Goal: Task Accomplishment & Management: Complete application form

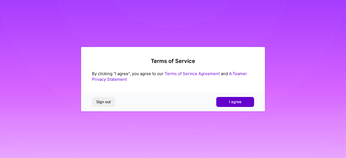
click at [246, 99] on button "I agree" at bounding box center [235, 102] width 38 height 10
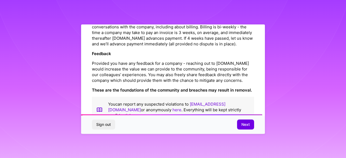
scroll to position [657, 0]
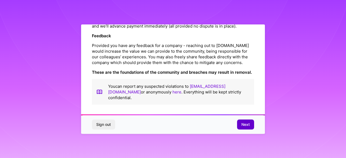
click at [244, 123] on span "Next" at bounding box center [246, 124] width 8 height 5
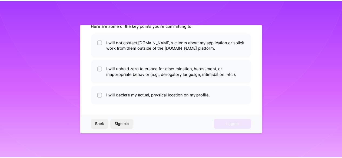
scroll to position [36, 0]
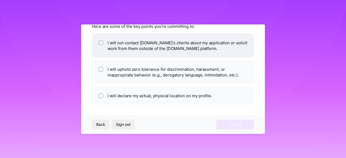
click at [232, 44] on li "I will not contact [DOMAIN_NAME]'s clients about my application or solicit work…" at bounding box center [173, 45] width 162 height 24
checkbox input "true"
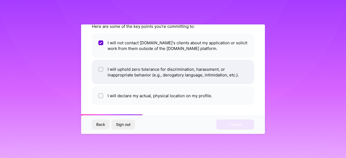
click at [146, 71] on li "I will uphold zero tolerance for discrimination, harassment, or inappropriate b…" at bounding box center [173, 72] width 162 height 24
checkbox input "true"
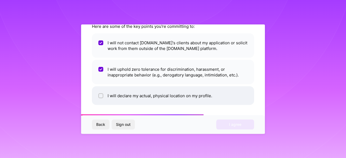
click at [126, 94] on li "I will declare my actual, physical location on my profile." at bounding box center [173, 95] width 162 height 19
checkbox input "true"
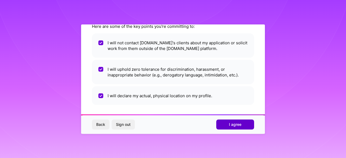
click at [234, 128] on button "I agree" at bounding box center [235, 125] width 38 height 10
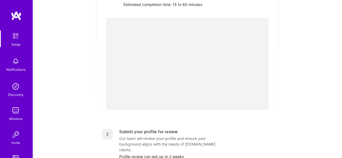
scroll to position [108, 0]
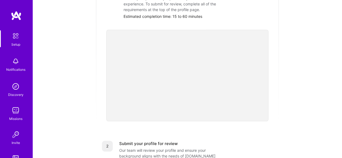
click at [75, 67] on div "Getting started as an [DOMAIN_NAME] Builder Complete the steps below to request…" at bounding box center [187, 103] width 297 height 415
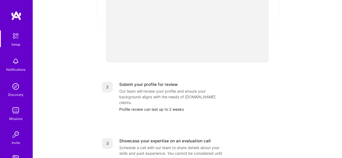
scroll to position [135, 0]
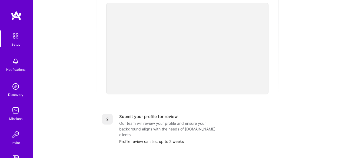
click at [316, 64] on div "Getting started as an [DOMAIN_NAME] Builder Complete the steps below to request…" at bounding box center [187, 76] width 297 height 415
click at [302, 35] on div "Getting started as an [DOMAIN_NAME] Builder Complete the steps below to request…" at bounding box center [187, 76] width 297 height 415
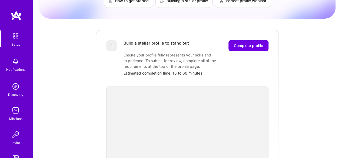
scroll to position [0, 0]
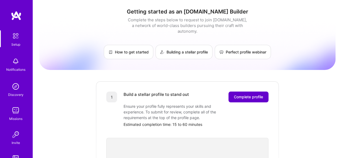
click at [246, 94] on span "Complete profile" at bounding box center [248, 96] width 29 height 5
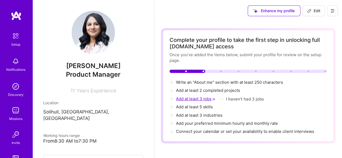
click at [200, 100] on span "Add at least 3 jobs →" at bounding box center [196, 98] width 40 height 5
select select "US"
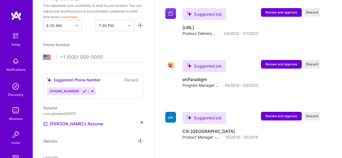
scroll to position [160, 0]
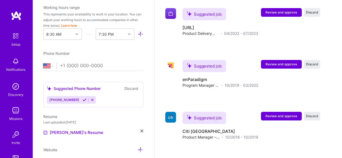
click at [111, 65] on input "tel" at bounding box center [101, 66] width 83 height 16
type input "[PHONE_NUMBER]"
select select "GB"
click at [77, 96] on div "[PHONE_NUMBER]" at bounding box center [64, 100] width 34 height 8
click at [83, 100] on icon at bounding box center [85, 100] width 4 height 4
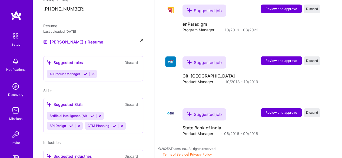
scroll to position [206, 0]
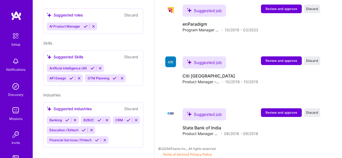
click at [74, 118] on icon at bounding box center [75, 120] width 4 height 4
click at [104, 118] on button at bounding box center [102, 120] width 7 height 5
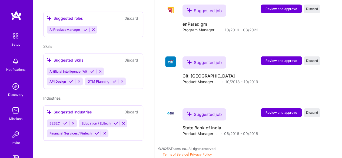
scroll to position [196, 0]
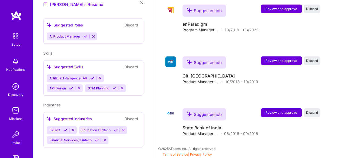
click at [131, 134] on div "B2B2C Education / Edtech Financial Services / Fintech" at bounding box center [93, 135] width 93 height 18
click at [122, 134] on div "B2B2C Education / Edtech Financial Services / Fintech" at bounding box center [93, 135] width 93 height 18
click at [65, 128] on icon at bounding box center [65, 130] width 4 height 4
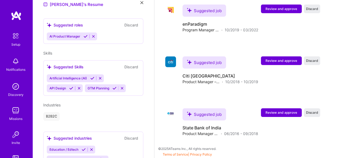
scroll to position [215, 0]
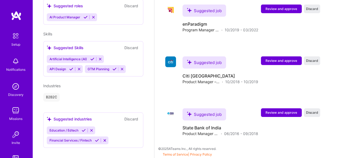
click at [82, 129] on icon at bounding box center [84, 131] width 4 height 4
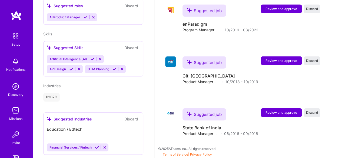
scroll to position [205, 0]
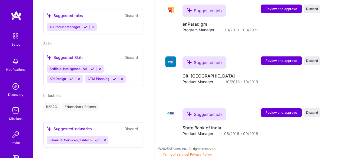
click at [96, 138] on icon at bounding box center [97, 140] width 4 height 4
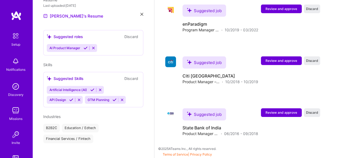
scroll to position [800, 0]
click at [113, 98] on icon at bounding box center [115, 100] width 4 height 4
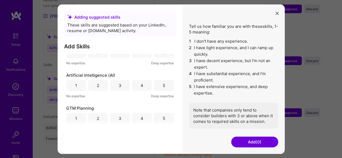
scroll to position [21, 0]
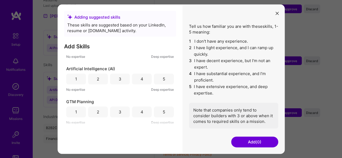
click at [163, 113] on div "5" at bounding box center [164, 112] width 2 height 6
click at [244, 139] on button "Add (1)" at bounding box center [254, 142] width 47 height 11
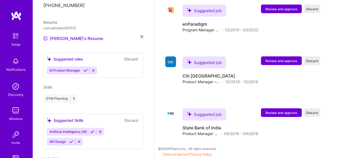
scroll to position [184, 0]
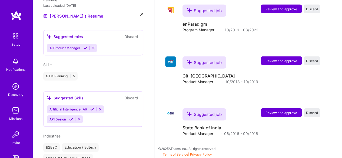
click at [101, 107] on icon at bounding box center [100, 109] width 4 height 4
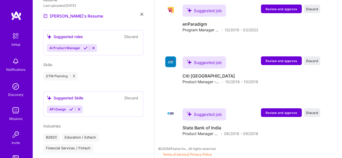
click at [80, 107] on icon at bounding box center [79, 109] width 4 height 4
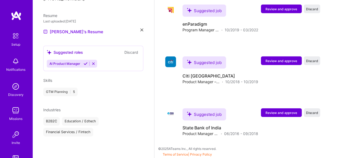
scroll to position [162, 0]
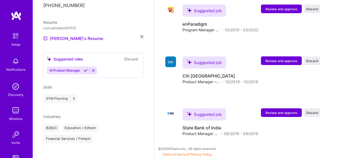
click at [95, 94] on div "GTM Planning | 5" at bounding box center [93, 98] width 100 height 9
click at [84, 68] on icon at bounding box center [86, 70] width 4 height 4
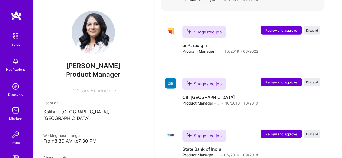
scroll to position [800, 0]
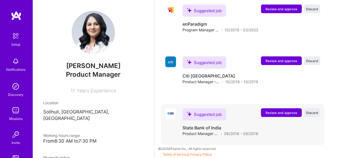
click at [297, 119] on div "Suggested job State Bank of India Product Manager – Debit Cards · 06/2016 - 09/…" at bounding box center [252, 123] width 138 height 28
click at [296, 113] on span "Review and approve" at bounding box center [282, 113] width 32 height 5
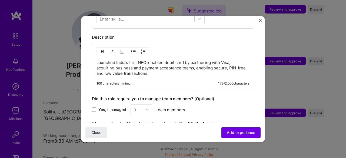
scroll to position [216, 0]
click at [188, 61] on p "Launched India’s first NFC-enabled debit card by partnering with Visa, acquirin…" at bounding box center [173, 68] width 153 height 16
click at [184, 60] on p "Launched India’s first NFC-enabled debit card by partnering with Visa, acquirin…" at bounding box center [173, 68] width 153 height 16
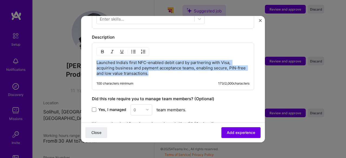
click at [184, 60] on p "Launched India’s first NFC-enabled debit card by partnering with Visa, acquirin…" at bounding box center [173, 68] width 153 height 16
click at [183, 63] on p "Launched India’s first NFC-enabled debit card by partnering with Visa, acquirin…" at bounding box center [173, 68] width 153 height 16
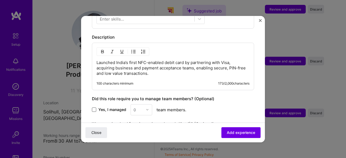
click at [95, 108] on span at bounding box center [94, 110] width 4 height 4
click at [0, 0] on input "Yes, I managed" at bounding box center [0, 0] width 0 height 0
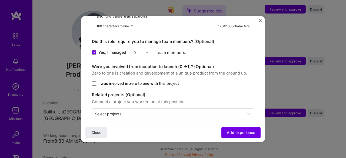
scroll to position [274, 0]
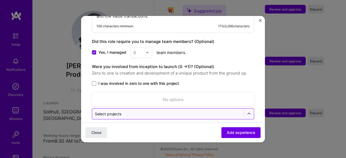
click at [172, 109] on div "Select projects" at bounding box center [168, 114] width 152 height 11
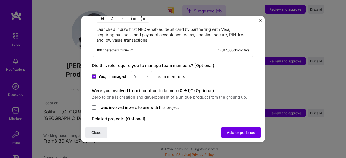
scroll to position [220, 0]
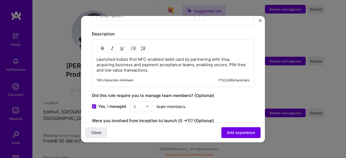
click at [186, 57] on p "Launched India’s first NFC-enabled debit card by partnering with Visa, acquirin…" at bounding box center [173, 65] width 153 height 16
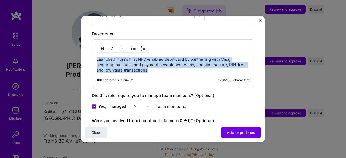
click at [186, 57] on p "Launched India’s first NFC-enabled debit card by partnering with Visa, acquirin…" at bounding box center [173, 65] width 153 height 16
click at [207, 61] on p "Launched India’s first NFC-enabled debit card by partnering with Visa, acquirin…" at bounding box center [173, 65] width 153 height 16
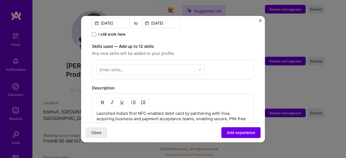
scroll to position [139, 0]
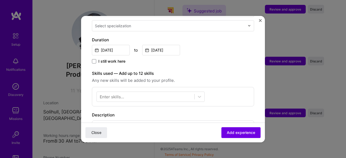
click at [141, 87] on div "Enter skills..." at bounding box center [173, 96] width 162 height 19
click at [145, 92] on div at bounding box center [146, 96] width 98 height 9
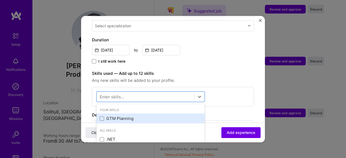
click at [120, 116] on div "GTM Planning" at bounding box center [151, 119] width 102 height 6
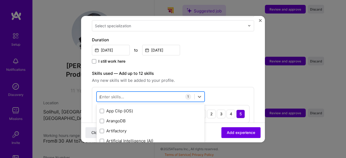
scroll to position [0, 0]
type input "p"
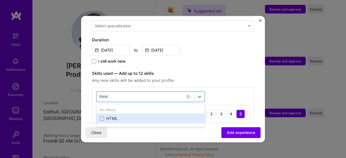
click at [124, 116] on div "HTML" at bounding box center [151, 119] width 102 height 6
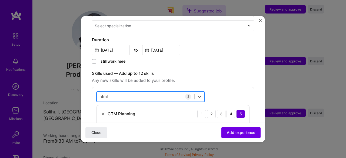
click at [166, 94] on div "html html" at bounding box center [146, 96] width 98 height 9
click at [163, 92] on div "html html" at bounding box center [146, 96] width 98 height 9
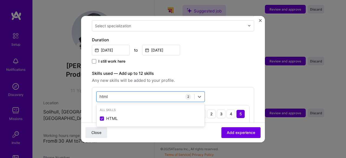
type input "html"
click at [232, 77] on span "Any new skills will be added to your profile." at bounding box center [173, 80] width 162 height 6
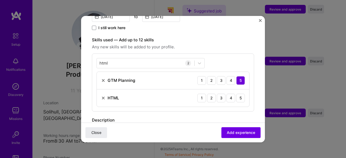
scroll to position [193, 0]
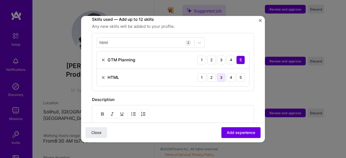
click at [219, 73] on div "3" at bounding box center [221, 77] width 9 height 9
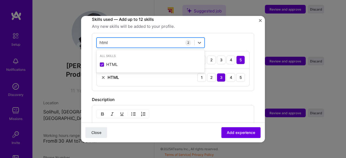
click at [167, 38] on div "html html" at bounding box center [146, 42] width 98 height 9
drag, startPoint x: 166, startPoint y: 37, endPoint x: 155, endPoint y: 40, distance: 12.3
click at [166, 38] on div "html html" at bounding box center [146, 42] width 98 height 9
click at [154, 40] on div "html html" at bounding box center [146, 42] width 98 height 9
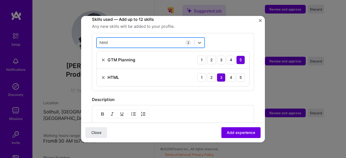
click at [154, 40] on div "html html" at bounding box center [146, 42] width 98 height 9
click at [136, 38] on div "html html" at bounding box center [146, 42] width 98 height 9
drag, startPoint x: 133, startPoint y: 34, endPoint x: 95, endPoint y: 37, distance: 37.4
click at [95, 37] on div "option HTML, selected. Select is focused ,type to refine list, press Down to op…" at bounding box center [173, 62] width 162 height 58
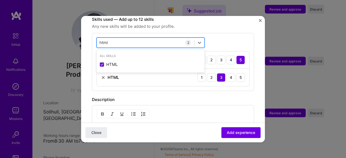
drag, startPoint x: 120, startPoint y: 36, endPoint x: 99, endPoint y: 36, distance: 21.9
click at [99, 38] on div "html html" at bounding box center [146, 42] width 98 height 9
click at [100, 40] on input "html" at bounding box center [104, 43] width 9 height 6
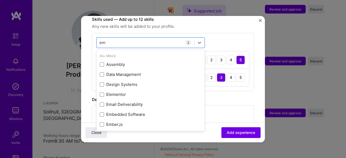
type input "e"
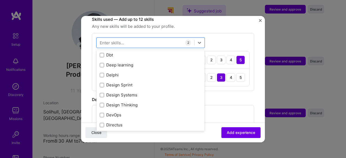
scroll to position [1028, 0]
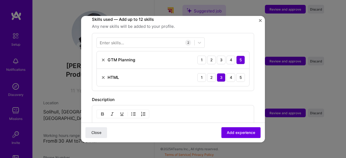
click at [247, 105] on div "Launched India’s first NFC-enabled debit card by partnering with Visa, acquirin…" at bounding box center [173, 129] width 162 height 48
click at [241, 131] on span "Add experience" at bounding box center [241, 132] width 28 height 5
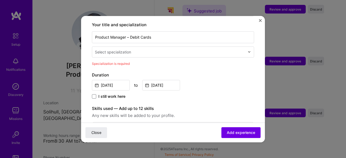
scroll to position [112, 0]
click at [162, 50] on input "text" at bounding box center [170, 53] width 151 height 6
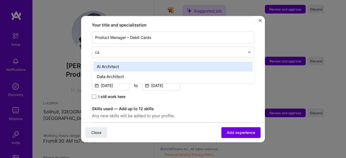
type input "c"
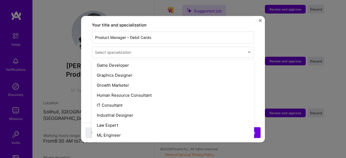
scroll to position [342, 0]
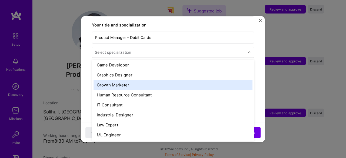
click at [180, 80] on div "Growth Marketer" at bounding box center [173, 85] width 159 height 10
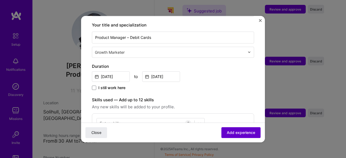
click at [237, 132] on span "Add experience" at bounding box center [241, 132] width 28 height 5
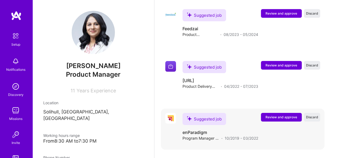
scroll to position [857, 0]
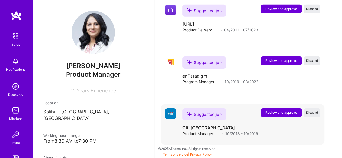
click at [277, 114] on span "Review and approve" at bounding box center [282, 112] width 32 height 5
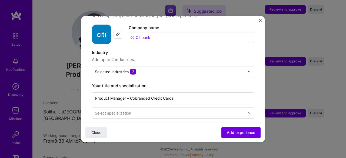
scroll to position [51, 0]
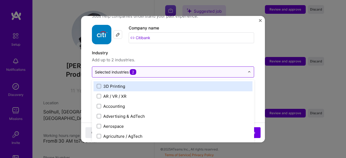
click at [150, 69] on input "text" at bounding box center [170, 72] width 150 height 6
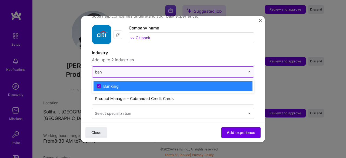
type input "bank"
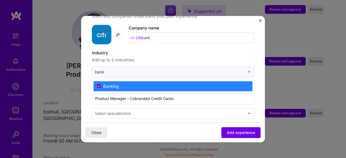
click at [147, 84] on label "Banking" at bounding box center [173, 87] width 153 height 6
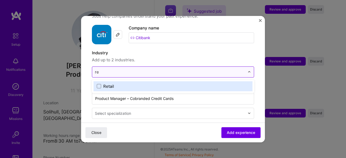
type input "r"
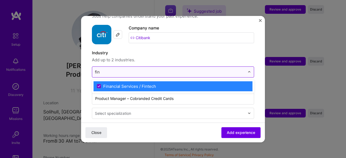
type input "fint"
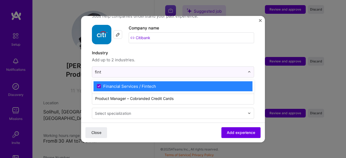
click at [146, 84] on div "Financial Services / Fintech" at bounding box center [129, 87] width 53 height 6
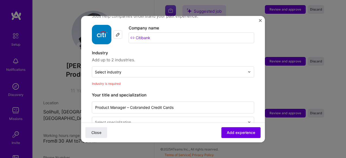
click at [199, 57] on span "Add up to 2 industries." at bounding box center [173, 60] width 162 height 6
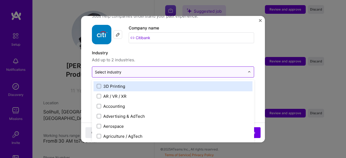
click at [192, 69] on input "text" at bounding box center [170, 72] width 150 height 6
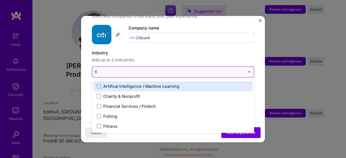
type input "fin"
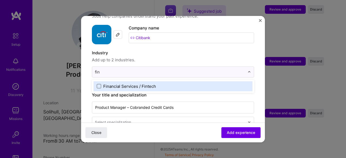
click at [100, 84] on span at bounding box center [99, 86] width 4 height 4
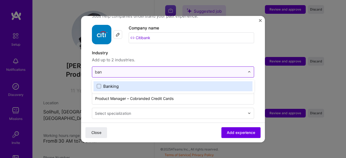
type input "bank"
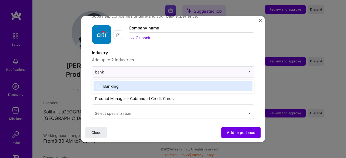
click at [100, 84] on span at bounding box center [99, 86] width 4 height 4
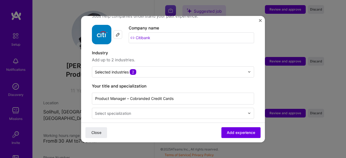
click at [156, 57] on span "Add up to 2 industries." at bounding box center [173, 60] width 162 height 6
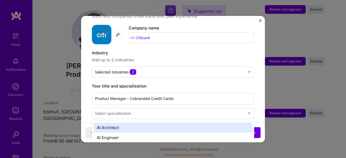
click at [146, 111] on input "text" at bounding box center [170, 114] width 151 height 6
type input "growth"
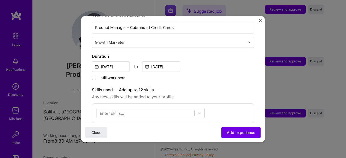
scroll to position [159, 0]
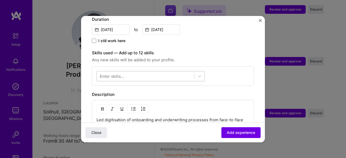
click at [178, 72] on div at bounding box center [146, 76] width 98 height 9
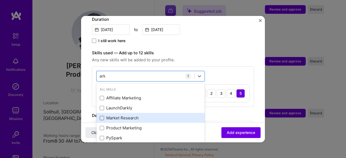
click at [104, 115] on div "Market Research" at bounding box center [151, 118] width 102 height 6
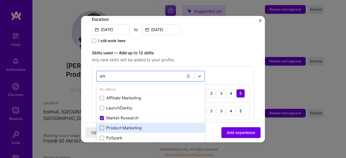
click at [103, 126] on span at bounding box center [102, 128] width 4 height 4
click at [0, 0] on input "checkbox" at bounding box center [0, 0] width 0 height 0
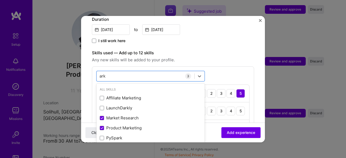
click at [225, 67] on div "option Product Marketing, selected. option Affiliate Marketing focused, 0 of 2.…" at bounding box center [173, 105] width 162 height 76
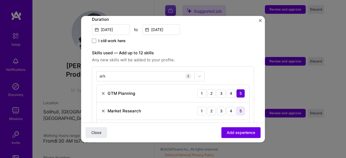
click at [238, 107] on div "5" at bounding box center [241, 111] width 9 height 9
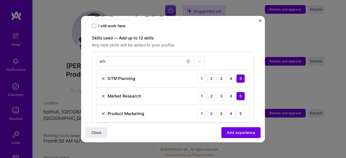
scroll to position [186, 0]
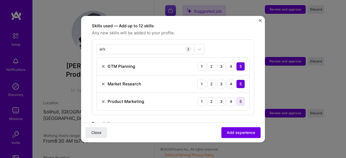
click at [238, 97] on div "5" at bounding box center [241, 101] width 9 height 9
click at [168, 45] on div "ark ark" at bounding box center [146, 49] width 98 height 9
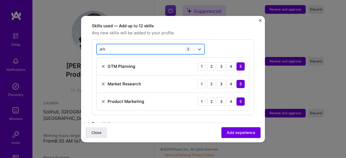
click at [168, 45] on div "ark ark" at bounding box center [146, 49] width 98 height 9
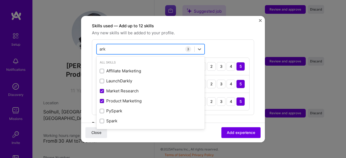
click at [102, 46] on input "ark" at bounding box center [103, 49] width 6 height 6
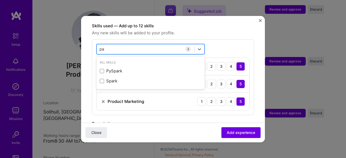
type input "p"
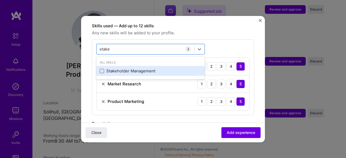
click at [100, 69] on span at bounding box center [102, 71] width 4 height 4
click at [0, 0] on input "checkbox" at bounding box center [0, 0] width 0 height 0
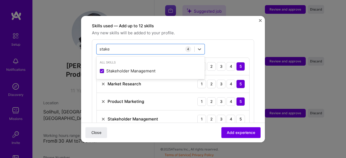
type input "stake"
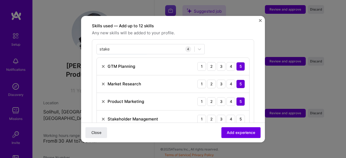
click at [219, 40] on div "stake stake 4 GTM Planning 1 2 3 4 5 Market Research 1 2 3 4 5 Product Marketin…" at bounding box center [173, 86] width 162 height 93
click at [238, 115] on div "5" at bounding box center [241, 119] width 9 height 9
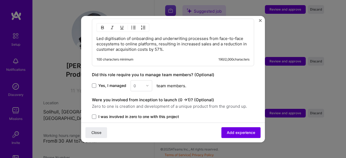
scroll to position [347, 0]
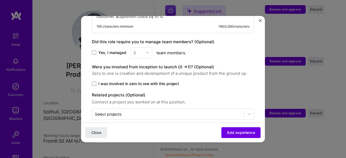
click at [170, 101] on div "Related projects (Optional) Connect a project you worked on at this position. S…" at bounding box center [173, 106] width 162 height 28
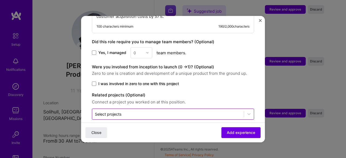
click at [171, 109] on div "Select projects" at bounding box center [168, 114] width 152 height 11
click at [244, 109] on div at bounding box center [249, 114] width 10 height 10
click at [247, 111] on icon at bounding box center [249, 113] width 5 height 5
click at [238, 131] on span "Add experience" at bounding box center [241, 132] width 28 height 5
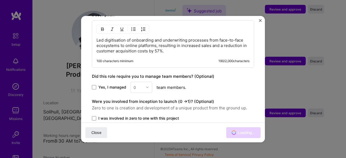
scroll to position [851, 0]
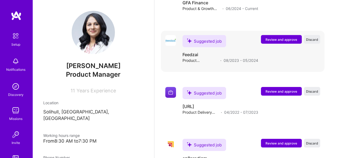
click at [292, 40] on div "Suggested job Review and approve Discard Suggested job Feedzai Product Deployme…" at bounding box center [243, 51] width 164 height 41
click at [289, 42] on span "Review and approve" at bounding box center [282, 39] width 32 height 5
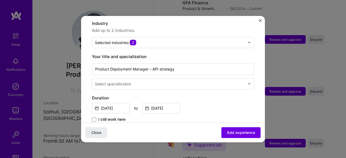
scroll to position [81, 0]
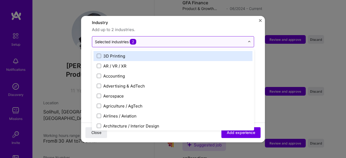
click at [134, 39] on span "2" at bounding box center [133, 42] width 6 height 6
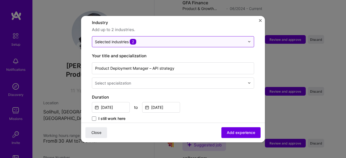
click at [120, 39] on div "Selected industries 2" at bounding box center [115, 42] width 41 height 6
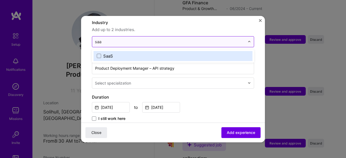
type input "saas"
click at [99, 54] on span at bounding box center [99, 56] width 4 height 4
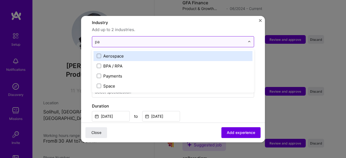
type input "p"
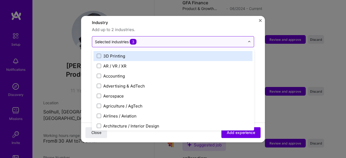
click at [84, 48] on form "Adding suggested job This job is suggested based on your LinkedIn, resume or [D…" at bounding box center [173, 149] width 184 height 406
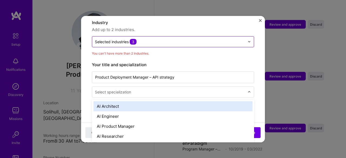
click at [139, 89] on div at bounding box center [170, 92] width 151 height 7
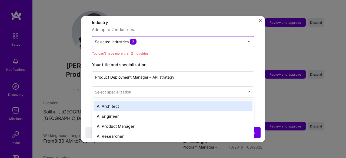
scroll to position [869, 0]
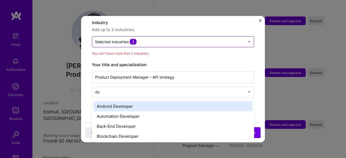
type input "d"
type input "data"
click at [142, 89] on input "data" at bounding box center [170, 92] width 151 height 6
click at [143, 89] on input "data" at bounding box center [170, 92] width 151 height 6
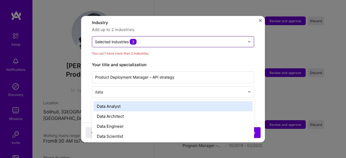
click at [143, 89] on input "data" at bounding box center [170, 92] width 151 height 6
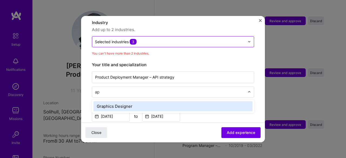
type input "a"
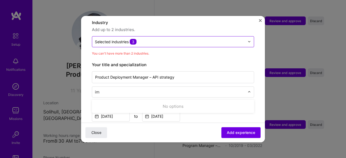
type input "i"
click at [103, 71] on input "Product Deployment Manager – API strategy" at bounding box center [173, 77] width 162 height 12
type input "Platform Deployment Manager – API strategy"
click at [129, 39] on div "Selected industries 3" at bounding box center [116, 42] width 42 height 6
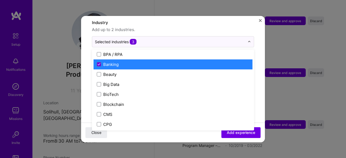
scroll to position [189, 0]
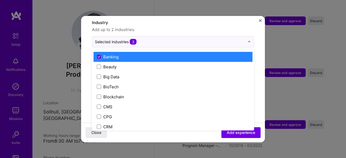
drag, startPoint x: 100, startPoint y: 51, endPoint x: 109, endPoint y: 54, distance: 10.3
click at [100, 56] on icon at bounding box center [99, 57] width 3 height 2
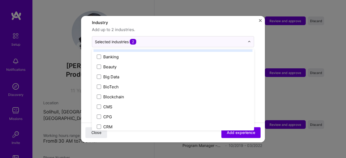
click at [184, 28] on div "Industry Add up to 2 industries. option Banking, deselected. option BPA / RPA f…" at bounding box center [173, 33] width 162 height 28
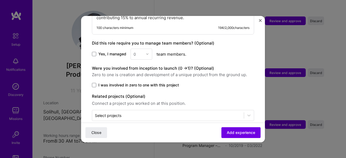
scroll to position [274, 0]
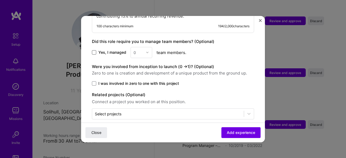
click at [94, 50] on span at bounding box center [94, 52] width 4 height 4
click at [0, 0] on input "Yes, I managed" at bounding box center [0, 0] width 0 height 0
click at [137, 50] on input "text" at bounding box center [138, 53] width 9 height 6
click at [94, 51] on icon at bounding box center [94, 52] width 3 height 2
click at [0, 0] on input "Yes, I managed" at bounding box center [0, 0] width 0 height 0
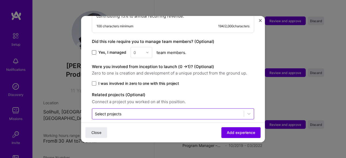
click at [163, 111] on input "text" at bounding box center [168, 114] width 146 height 6
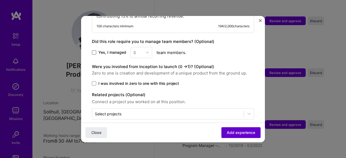
click at [227, 132] on span "Add experience" at bounding box center [241, 132] width 28 height 5
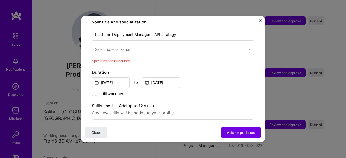
scroll to position [112, 0]
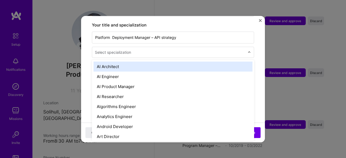
click at [169, 50] on input "text" at bounding box center [170, 53] width 151 height 6
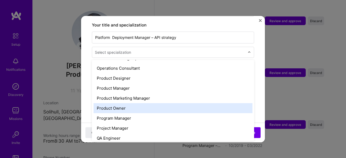
scroll to position [487, 0]
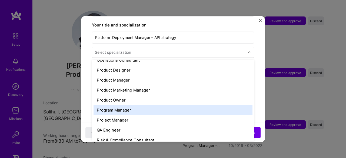
click at [164, 107] on div "Program Manager" at bounding box center [173, 110] width 159 height 10
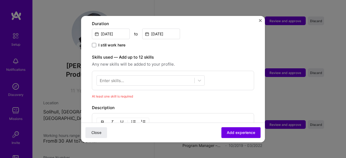
scroll to position [166, 0]
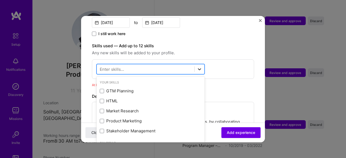
click at [198, 67] on icon at bounding box center [199, 69] width 5 height 5
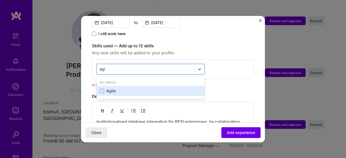
drag, startPoint x: 135, startPoint y: 80, endPoint x: 136, endPoint y: 83, distance: 2.9
click at [135, 86] on div "Agile" at bounding box center [151, 91] width 108 height 10
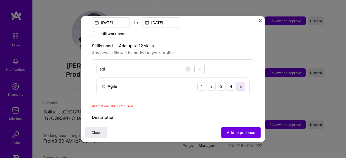
click at [237, 82] on div "5" at bounding box center [241, 86] width 9 height 9
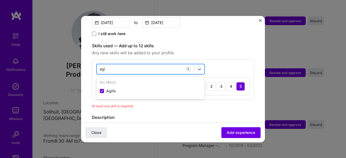
click at [138, 65] on div "agi agi" at bounding box center [146, 69] width 98 height 9
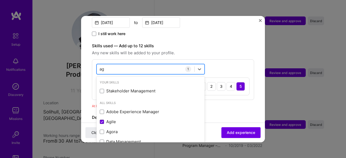
type input "a"
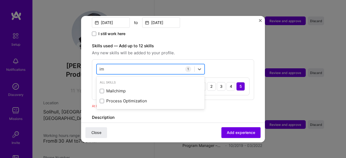
type input "i"
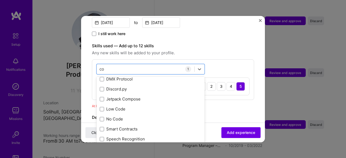
scroll to position [5, 0]
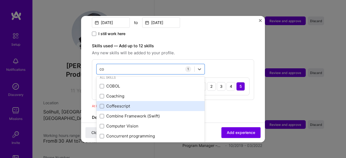
type input "c"
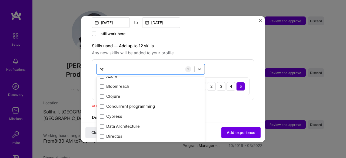
scroll to position [0, 0]
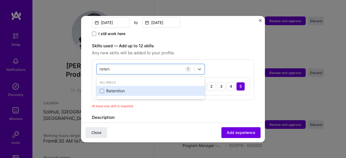
click at [132, 89] on div "Retention" at bounding box center [151, 91] width 108 height 10
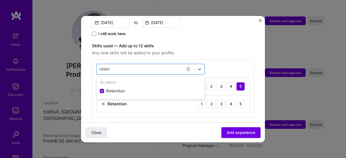
click at [223, 60] on div "option Retention, selected. option Retention selected, 0 of 2. 1 result availab…" at bounding box center [173, 89] width 162 height 58
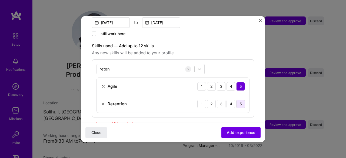
click at [237, 100] on div "5" at bounding box center [241, 104] width 9 height 9
click at [157, 66] on div "reten reten" at bounding box center [146, 69] width 98 height 9
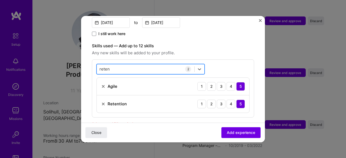
click at [156, 65] on div "reten reten" at bounding box center [146, 69] width 98 height 9
drag, startPoint x: 156, startPoint y: 63, endPoint x: 133, endPoint y: 60, distance: 23.4
click at [155, 65] on div "reten reten" at bounding box center [146, 69] width 98 height 9
drag, startPoint x: 130, startPoint y: 60, endPoint x: 101, endPoint y: 60, distance: 29.0
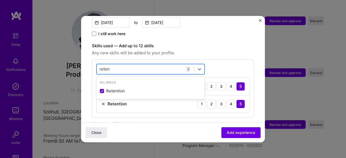
click at [101, 65] on div "reten reten" at bounding box center [146, 69] width 98 height 9
click at [102, 66] on input "reten" at bounding box center [105, 69] width 11 height 6
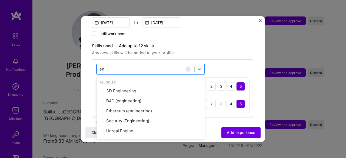
type input "e"
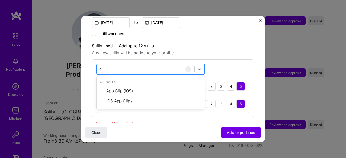
type input "c"
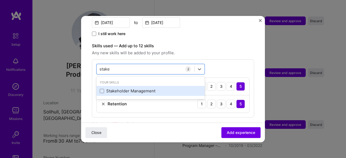
click at [113, 88] on div "Stakeholder Management" at bounding box center [151, 91] width 102 height 6
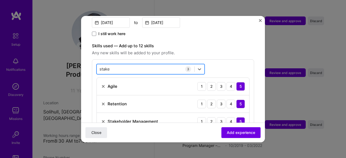
click at [157, 65] on div "stake stake" at bounding box center [146, 69] width 98 height 9
click at [108, 66] on input "stake" at bounding box center [105, 69] width 11 height 6
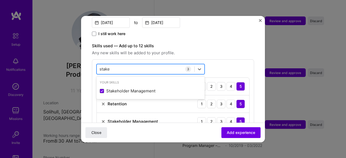
click at [107, 66] on input "stake" at bounding box center [105, 69] width 11 height 6
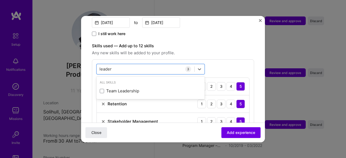
type input "leader"
click at [181, 50] on span "Any new skills will be added to your profile." at bounding box center [173, 53] width 162 height 6
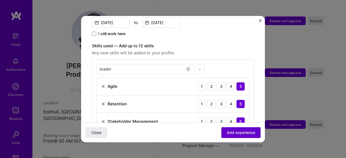
click at [244, 131] on span "Add experience" at bounding box center [241, 132] width 28 height 5
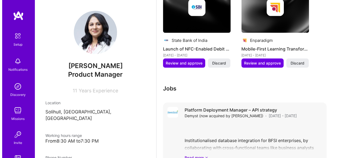
scroll to position [511, 0]
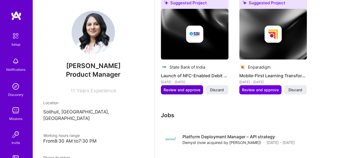
click at [186, 93] on span "Review and approve" at bounding box center [182, 89] width 37 height 5
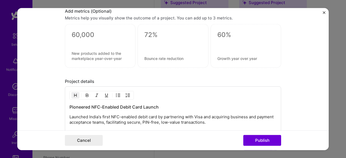
scroll to position [376, 0]
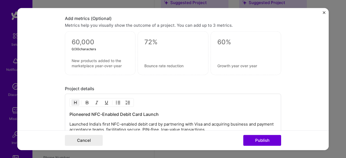
click at [78, 38] on textarea at bounding box center [100, 42] width 57 height 8
click at [258, 145] on button "Publish" at bounding box center [263, 140] width 38 height 11
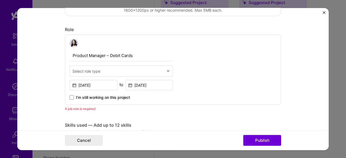
scroll to position [155, 0]
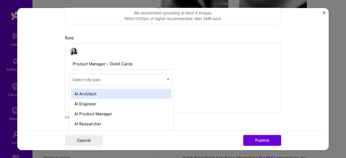
click at [128, 78] on input "text" at bounding box center [118, 80] width 91 height 6
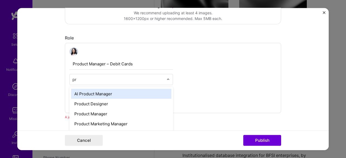
type input "pro"
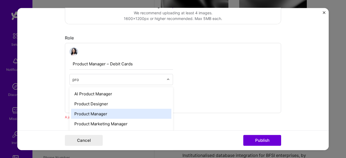
click at [110, 110] on div "Product Manager" at bounding box center [121, 114] width 100 height 10
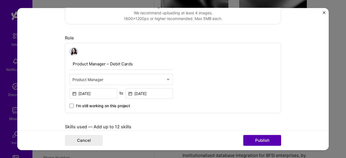
click at [255, 145] on button "Publish" at bounding box center [263, 140] width 38 height 11
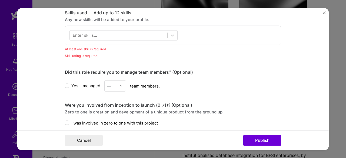
scroll to position [270, 0]
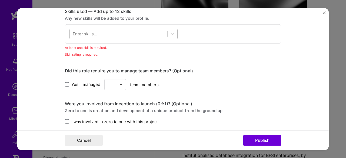
click at [120, 34] on div at bounding box center [119, 33] width 98 height 9
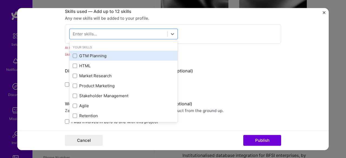
click at [84, 51] on div "GTM Planning" at bounding box center [124, 56] width 108 height 10
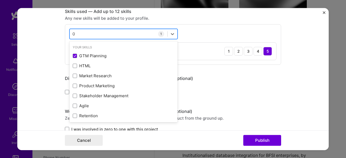
type input "0"
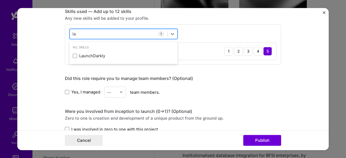
type input "l"
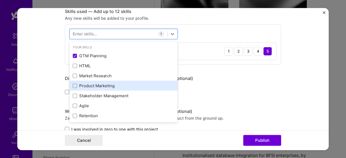
click at [101, 86] on div "Product Marketing" at bounding box center [124, 86] width 102 height 6
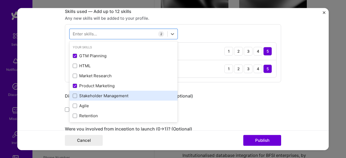
click at [106, 96] on div "Stakeholder Management" at bounding box center [124, 96] width 102 height 6
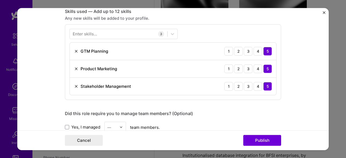
click at [226, 113] on div "Did this role require you to manage team members? (Optional)" at bounding box center [173, 114] width 216 height 6
click at [260, 142] on button "Publish" at bounding box center [263, 140] width 38 height 11
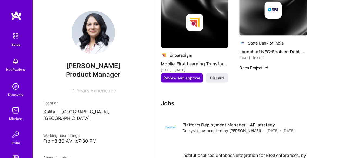
click at [192, 81] on span "Review and approve" at bounding box center [182, 78] width 37 height 5
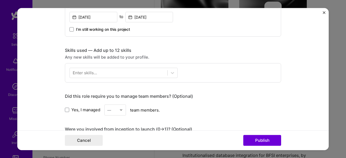
scroll to position [244, 0]
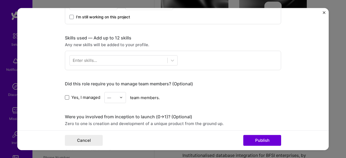
click at [65, 96] on span at bounding box center [67, 98] width 4 height 4
click at [0, 0] on input "Yes, I managed" at bounding box center [0, 0] width 0 height 0
click at [109, 95] on div "—" at bounding box center [109, 98] width 4 height 6
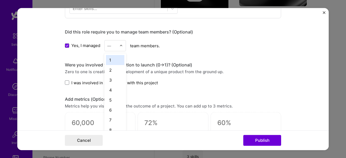
scroll to position [325, 0]
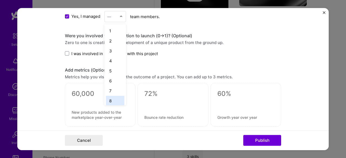
click at [112, 100] on div "8" at bounding box center [115, 101] width 18 height 10
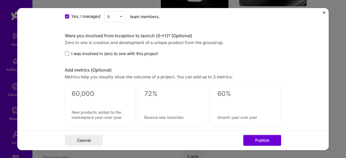
click at [120, 15] on img at bounding box center [121, 16] width 3 height 3
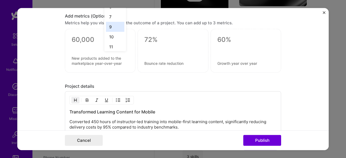
scroll to position [27, 0]
click at [111, 32] on div "10" at bounding box center [115, 30] width 18 height 10
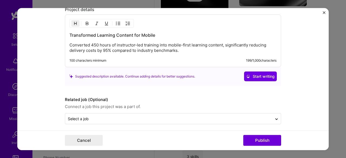
scroll to position [458, 0]
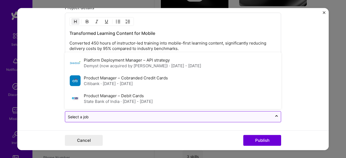
click at [216, 118] on input "text" at bounding box center [169, 117] width 202 height 6
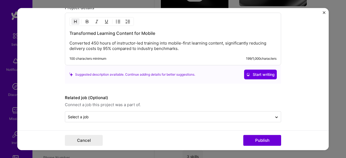
click at [301, 77] on form "Editing suggested project This project is suggested based on your LinkedIn, res…" at bounding box center [173, 79] width 312 height 143
click at [256, 139] on button "Publish" at bounding box center [263, 140] width 38 height 11
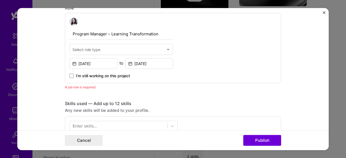
scroll to position [182, 0]
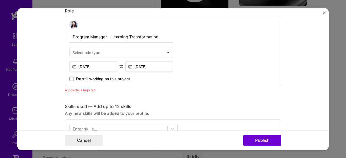
click at [323, 11] on form "Editing suggested project This project is suggested based on your LinkedIn, res…" at bounding box center [173, 79] width 312 height 143
click at [324, 12] on img "Close" at bounding box center [324, 12] width 3 height 3
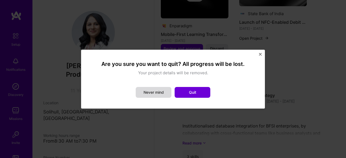
click at [165, 94] on button "Never mind" at bounding box center [154, 92] width 36 height 11
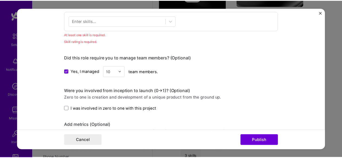
scroll to position [263, 0]
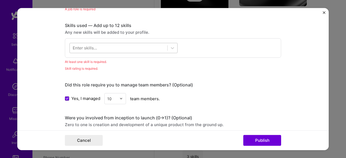
click at [102, 44] on div at bounding box center [119, 48] width 98 height 9
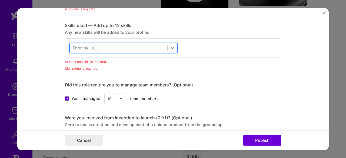
click at [102, 45] on div at bounding box center [119, 48] width 98 height 9
click at [102, 46] on div at bounding box center [119, 48] width 98 height 9
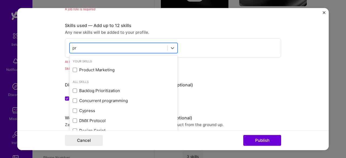
type input "p"
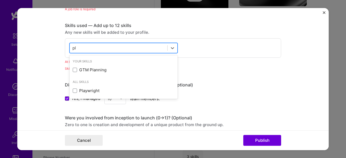
type input "p"
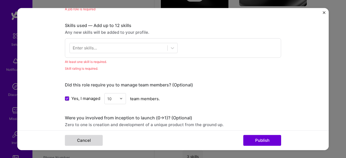
click at [86, 136] on button "Cancel" at bounding box center [84, 140] width 38 height 11
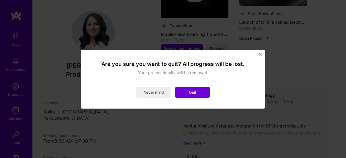
click at [186, 98] on button "Quit" at bounding box center [193, 92] width 36 height 11
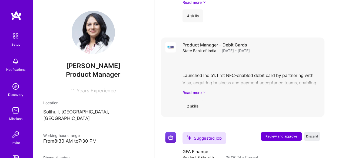
scroll to position [796, 0]
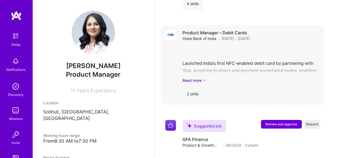
click at [206, 93] on div "Product Manager – Debit Cards State Bank of India · [DATE] - [DATE] Launched In…" at bounding box center [252, 65] width 138 height 71
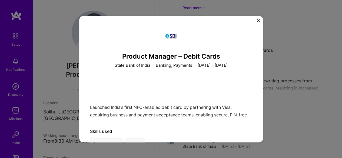
scroll to position [688, 0]
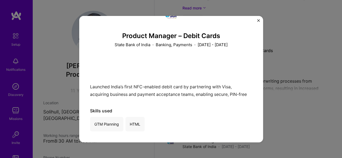
click at [129, 89] on div "Launched India’s first NFC-enabled debit card by partnering with Visa, acquirin…" at bounding box center [171, 77] width 162 height 39
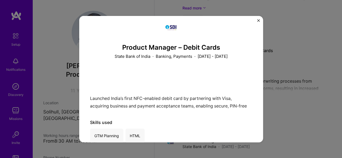
scroll to position [0, 0]
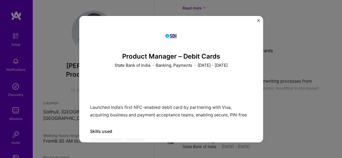
click at [259, 21] on img "Close" at bounding box center [258, 20] width 3 height 3
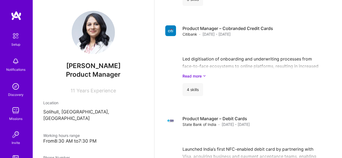
scroll to position [701, 0]
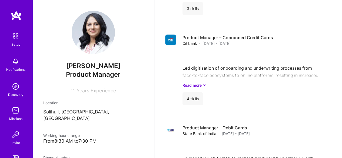
click at [13, 39] on img at bounding box center [15, 35] width 11 height 11
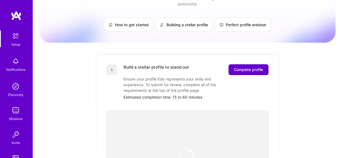
scroll to position [54, 0]
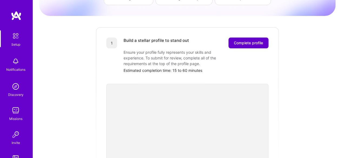
click at [243, 40] on span "Complete profile" at bounding box center [248, 42] width 29 height 5
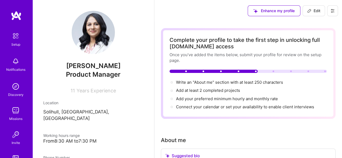
drag, startPoint x: 313, startPoint y: 8, endPoint x: 309, endPoint y: 18, distance: 11.1
click at [314, 8] on span "Edit" at bounding box center [313, 10] width 13 height 5
select select "GB"
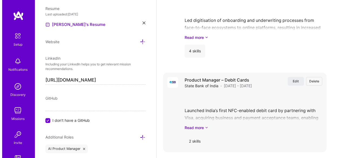
scroll to position [1057, 0]
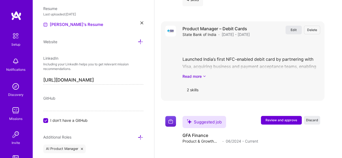
click at [293, 29] on button "Edit" at bounding box center [294, 30] width 16 height 9
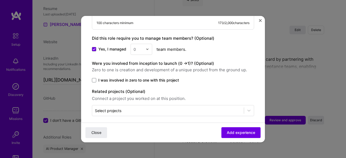
scroll to position [299, 0]
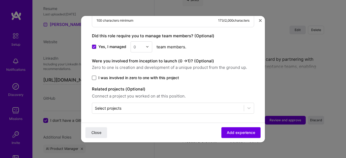
click at [95, 76] on span at bounding box center [94, 78] width 4 height 4
click at [0, 0] on input "I was involved in zero to one with this project" at bounding box center [0, 0] width 0 height 0
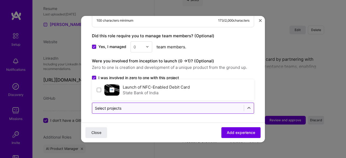
click at [175, 103] on div "Select projects" at bounding box center [168, 108] width 152 height 11
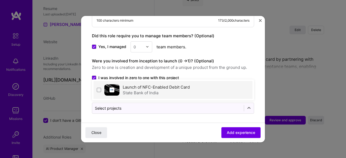
click at [169, 93] on div "State Bank of India" at bounding box center [156, 93] width 67 height 6
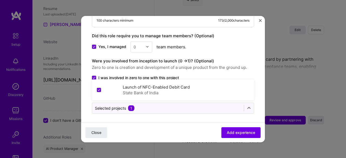
click at [227, 68] on span "Zero to one is creation and development of a unique product from the ground up." at bounding box center [173, 67] width 162 height 6
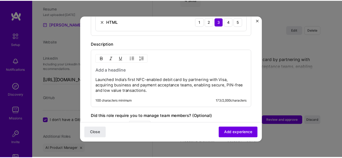
scroll to position [218, 0]
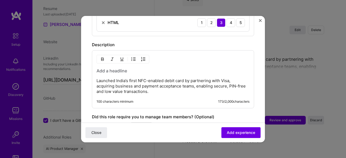
click at [164, 89] on p "Launched India’s first NFC-enabled debit card by partnering with Visa, acquirin…" at bounding box center [173, 86] width 153 height 16
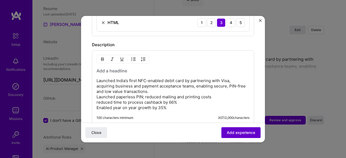
click at [236, 136] on button "Add experience" at bounding box center [241, 132] width 39 height 11
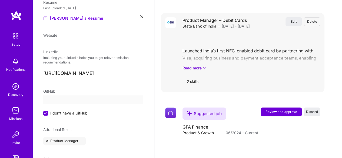
select select "GB"
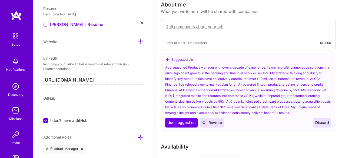
scroll to position [137, 0]
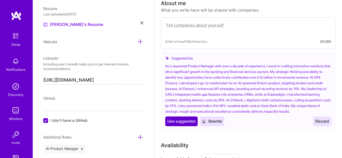
click at [194, 119] on span "Use suggestion" at bounding box center [182, 121] width 28 height 5
type textarea "As a seasoned Product Manager with over a decade of experience, I excel in craf…"
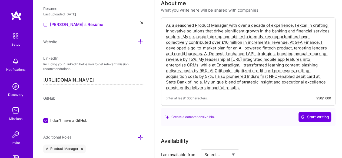
scroll to position [164, 0]
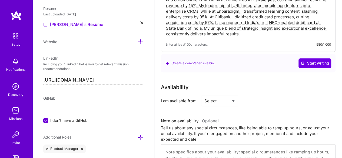
scroll to position [218, 0]
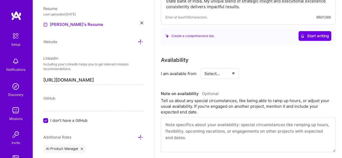
click at [233, 73] on select "Select... Right Now Future Date Not Available" at bounding box center [220, 74] width 31 height 14
select select "Right Now"
click at [205, 67] on select "Select... Right Now Future Date Not Available" at bounding box center [220, 74] width 31 height 14
click at [267, 72] on input at bounding box center [269, 73] width 32 height 11
type input "4"
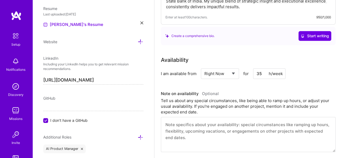
type input "35"
click at [316, 61] on div "Availability" at bounding box center [248, 60] width 175 height 8
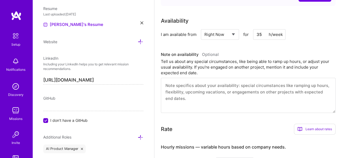
scroll to position [300, 0]
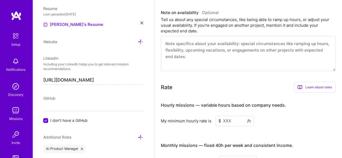
click at [237, 121] on input at bounding box center [235, 121] width 38 height 11
type input "22"
click at [293, 128] on div "Hourly missions — variable hours based on company needs. My minimum hourly rate…" at bounding box center [248, 136] width 175 height 79
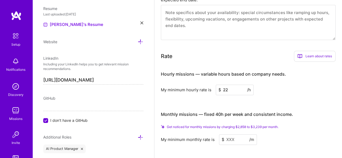
scroll to position [354, 0]
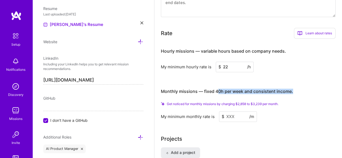
drag, startPoint x: 218, startPoint y: 92, endPoint x: 301, endPoint y: 95, distance: 83.1
click at [301, 95] on h3 "Monthly missions — fixed 40h per week and consistent income." at bounding box center [248, 91] width 175 height 17
click at [299, 97] on h3 "Monthly missions — fixed 40h per week and consistent income." at bounding box center [248, 91] width 175 height 17
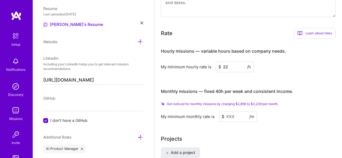
click at [230, 116] on input at bounding box center [238, 116] width 38 height 11
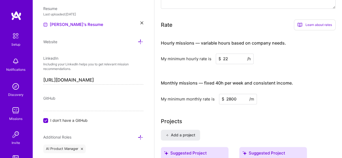
type input "2800"
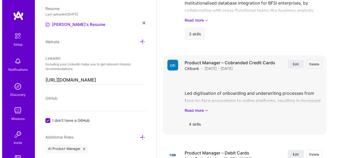
scroll to position [911, 0]
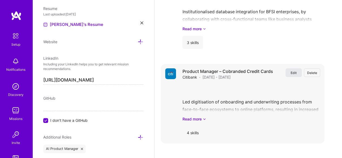
click at [293, 72] on button "Edit" at bounding box center [294, 72] width 16 height 9
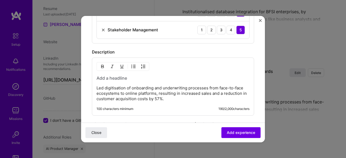
scroll to position [271, 0]
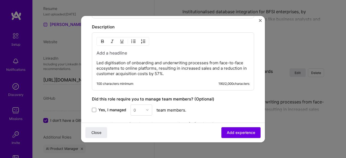
click at [183, 73] on p "Led digitisation of onboarding and underwriting processes from face-to-face eco…" at bounding box center [173, 68] width 153 height 16
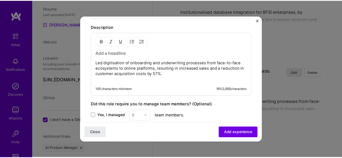
scroll to position [339, 0]
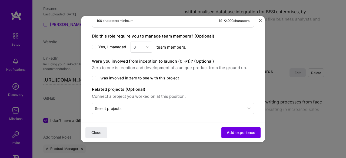
click at [145, 45] on div "0" at bounding box center [142, 47] width 22 height 11
click at [148, 45] on div "0" at bounding box center [142, 47] width 22 height 11
click at [97, 44] on label "Yes, I managed" at bounding box center [109, 46] width 34 height 5
click at [0, 0] on input "Yes, I managed" at bounding box center [0, 0] width 0 height 0
click at [144, 47] on div "0" at bounding box center [138, 47] width 15 height 11
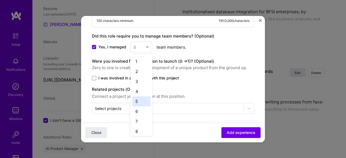
drag, startPoint x: 142, startPoint y: 99, endPoint x: 147, endPoint y: 99, distance: 4.3
click at [143, 99] on div "5" at bounding box center [141, 102] width 18 height 10
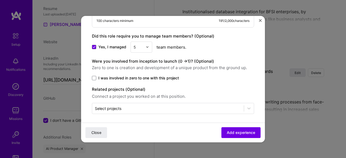
click at [148, 49] on div at bounding box center [149, 47] width 6 height 11
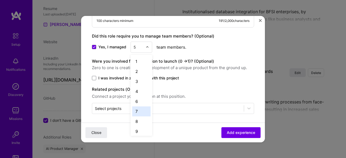
click at [143, 113] on div "7" at bounding box center [141, 112] width 18 height 10
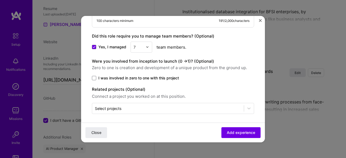
click at [244, 131] on span "Add experience" at bounding box center [241, 132] width 28 height 5
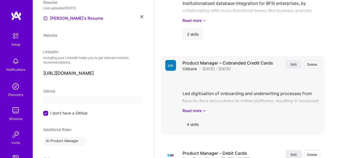
select select "GB"
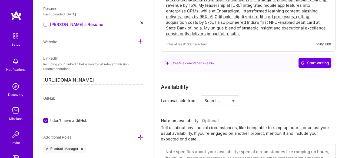
scroll to position [218, 0]
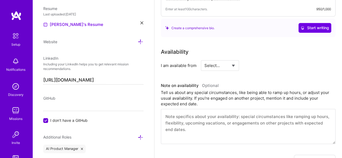
click at [235, 67] on select "Select... Right Now Future Date Not Available" at bounding box center [220, 66] width 31 height 14
select select "Right Now"
click at [205, 59] on select "Select... Right Now Future Date Not Available" at bounding box center [220, 66] width 31 height 14
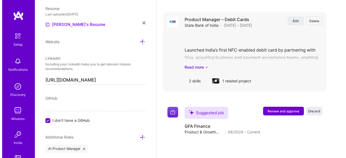
scroll to position [1084, 0]
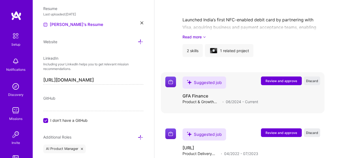
click at [271, 81] on span "Review and approve" at bounding box center [282, 81] width 32 height 5
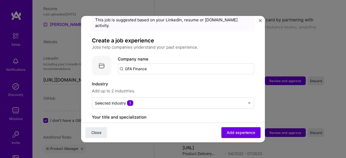
scroll to position [54, 0]
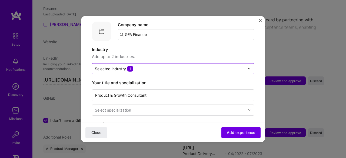
click at [118, 66] on div "Selected industry 1" at bounding box center [114, 69] width 38 height 6
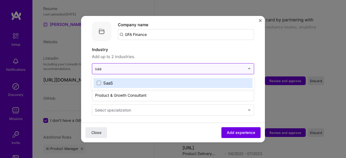
type input "saas"
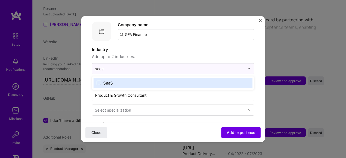
click at [121, 80] on label "SaaS" at bounding box center [173, 83] width 153 height 6
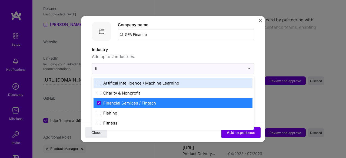
type input "fi"
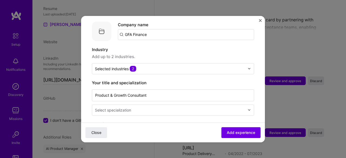
drag, startPoint x: 188, startPoint y: 52, endPoint x: 185, endPoint y: 55, distance: 3.3
click at [188, 54] on span "Add up to 2 industries." at bounding box center [173, 57] width 162 height 6
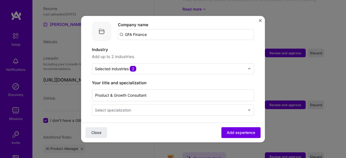
click at [169, 107] on input "text" at bounding box center [170, 110] width 151 height 6
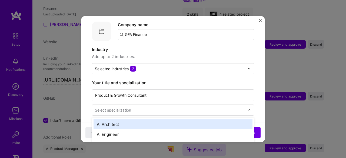
scroll to position [1121, 0]
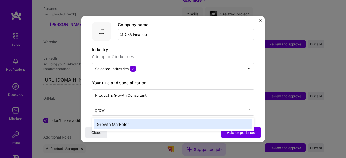
type input "growt"
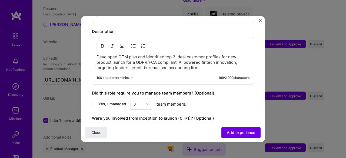
scroll to position [295, 0]
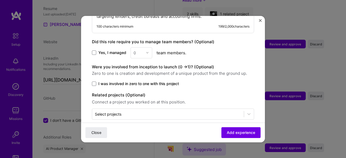
click at [98, 81] on label "I was involved in zero to one with this project" at bounding box center [173, 83] width 162 height 5
click at [0, 0] on input "I was involved in zero to one with this project" at bounding box center [0, 0] width 0 height 0
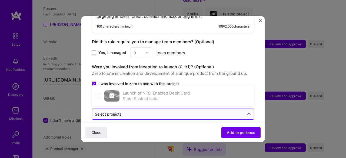
click at [220, 111] on input "text" at bounding box center [168, 114] width 146 height 6
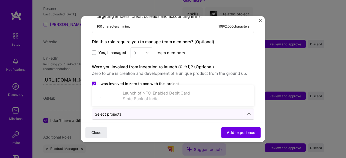
click at [226, 70] on div "Were you involved from inception to launch (0 - > 1)? (Optional) Zero to one is…" at bounding box center [173, 75] width 162 height 23
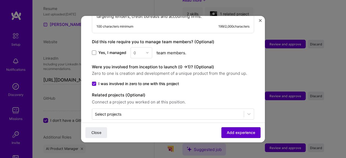
click at [243, 130] on span "Add experience" at bounding box center [241, 132] width 28 height 5
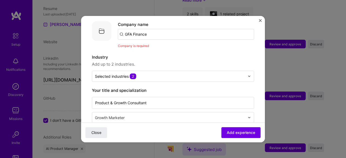
scroll to position [54, 0]
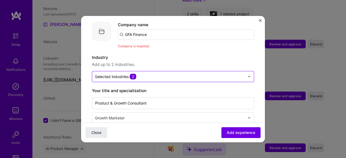
click at [176, 73] on div at bounding box center [170, 76] width 150 height 7
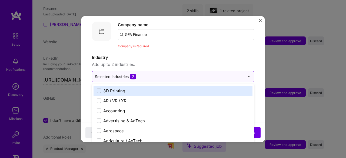
scroll to position [1124, 0]
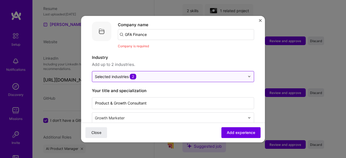
click at [176, 73] on div at bounding box center [170, 76] width 150 height 7
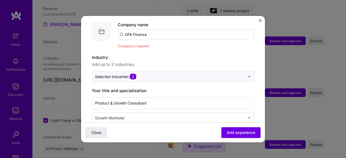
scroll to position [27, 0]
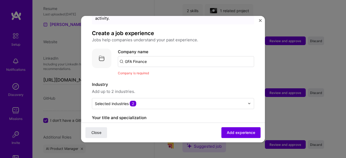
click at [165, 56] on input "GFA Finance" at bounding box center [186, 61] width 136 height 11
click at [156, 56] on input "GFA Finance" at bounding box center [186, 61] width 136 height 11
drag, startPoint x: 156, startPoint y: 56, endPoint x: 134, endPoint y: 57, distance: 21.4
click at [134, 57] on input "GFA Finance" at bounding box center [186, 61] width 136 height 11
type input "GFA FExchange"
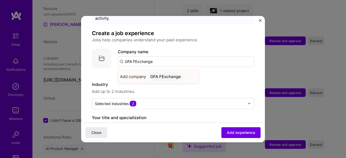
click at [160, 72] on div "GFA FExchange" at bounding box center [165, 76] width 35 height 9
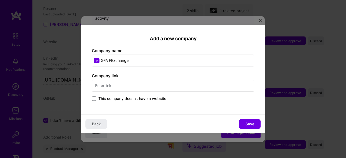
click at [111, 62] on input "GFA FExchange" at bounding box center [173, 61] width 162 height 12
type input "GFA Exchange"
click at [144, 78] on div "Company link This company doesn't have a website" at bounding box center [173, 87] width 162 height 29
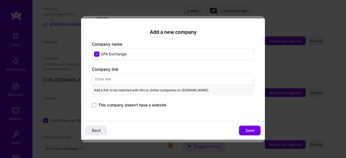
click at [135, 80] on input "text" at bounding box center [173, 79] width 162 height 12
paste input "[URL][DOMAIN_NAME]"
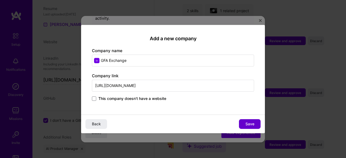
type input "[URL][DOMAIN_NAME]"
click at [251, 122] on span "Save" at bounding box center [250, 124] width 9 height 5
type input "GFA Exchange"
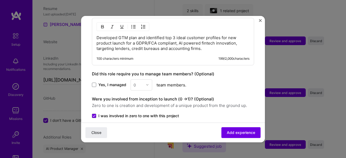
drag, startPoint x: 239, startPoint y: 131, endPoint x: 244, endPoint y: 135, distance: 6.3
click at [239, 131] on span "Add experience" at bounding box center [241, 132] width 28 height 5
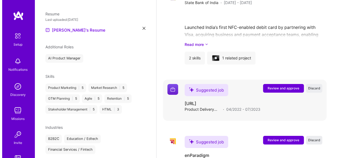
scroll to position [878, 0]
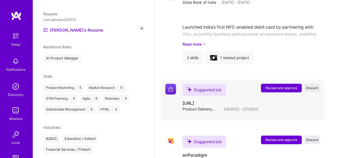
click at [278, 88] on span "Review and approve" at bounding box center [282, 88] width 32 height 5
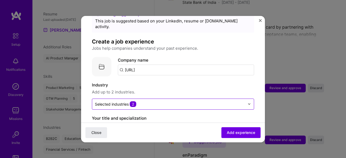
scroll to position [27, 0]
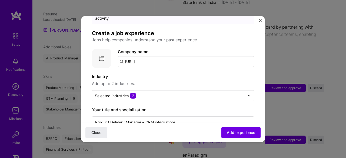
click at [188, 56] on input "[URL]" at bounding box center [186, 61] width 136 height 11
click at [160, 56] on input "[URL]" at bounding box center [186, 61] width 136 height 11
click at [152, 74] on label "Industry" at bounding box center [173, 77] width 162 height 6
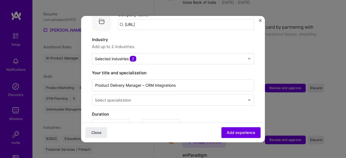
scroll to position [81, 0]
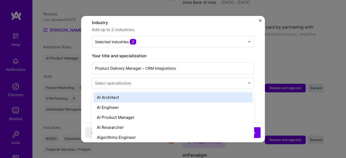
click at [144, 80] on input "text" at bounding box center [170, 83] width 151 height 6
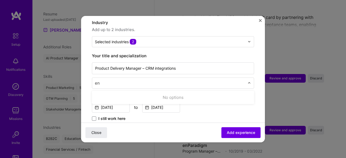
type input "e"
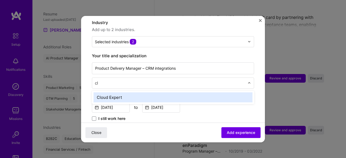
type input "c"
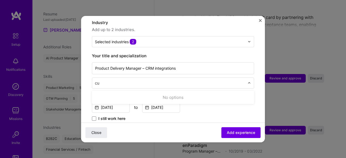
type input "c"
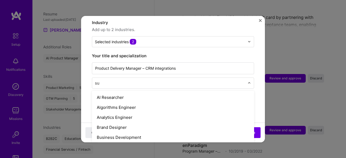
type input "s"
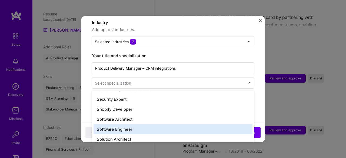
scroll to position [596, 0]
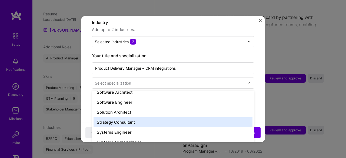
click at [194, 117] on div "Strategy Consultant" at bounding box center [173, 122] width 159 height 10
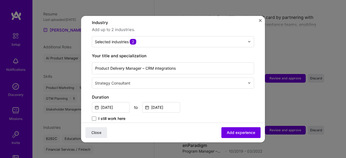
scroll to position [135, 0]
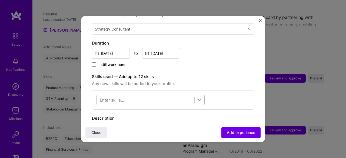
click at [201, 97] on icon at bounding box center [199, 99] width 5 height 5
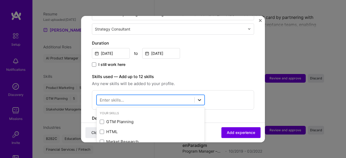
scroll to position [905, 0]
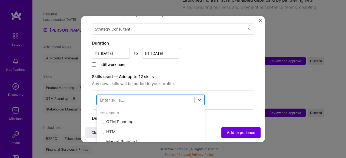
click at [169, 96] on div at bounding box center [146, 100] width 98 height 9
click at [160, 96] on div at bounding box center [146, 100] width 98 height 9
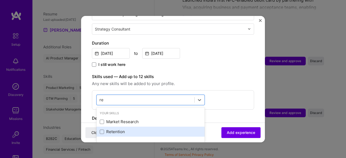
click at [141, 129] on div "Retention" at bounding box center [151, 132] width 102 height 6
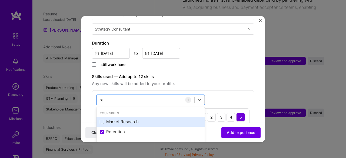
click at [126, 119] on div "Market Research" at bounding box center [151, 122] width 102 height 6
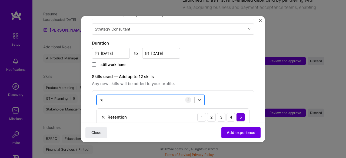
click at [160, 96] on div "re re" at bounding box center [146, 100] width 98 height 9
click at [159, 96] on div "re re" at bounding box center [146, 100] width 98 height 9
type input "r"
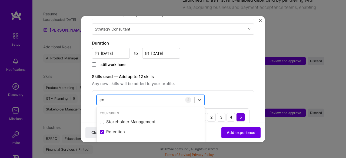
type input "e"
type input "s"
type input "i"
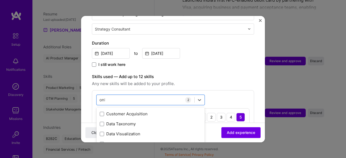
scroll to position [0, 0]
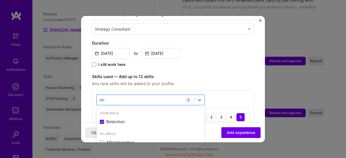
type input "o"
type input "d"
type input "c"
type input "g"
click at [211, 47] on div "[DATE] to [DATE]" at bounding box center [173, 53] width 162 height 12
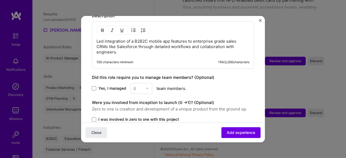
scroll to position [312, 0]
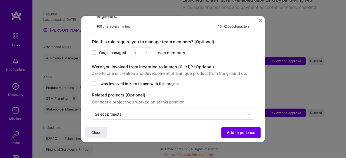
click at [97, 50] on label "Yes, I managed" at bounding box center [109, 52] width 34 height 5
click at [0, 0] on input "Yes, I managed" at bounding box center [0, 0] width 0 height 0
click at [140, 50] on input "text" at bounding box center [138, 53] width 9 height 6
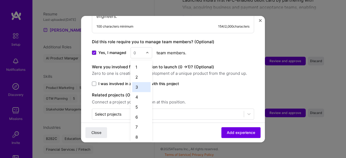
click at [139, 82] on div "3" at bounding box center [141, 87] width 18 height 10
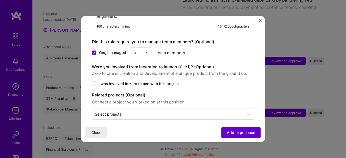
click at [231, 133] on span "Add experience" at bounding box center [241, 132] width 28 height 5
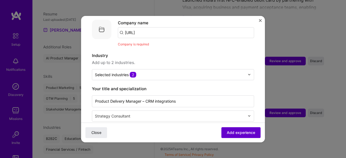
scroll to position [54, 0]
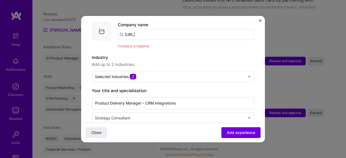
click at [142, 44] on span "Company is required" at bounding box center [133, 46] width 31 height 4
click at [150, 31] on input "[URL]" at bounding box center [186, 34] width 136 height 11
paste input "[URL]"
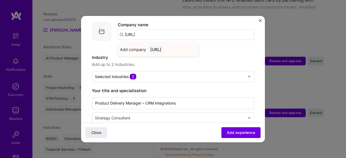
type input "[URL]"
click at [164, 45] on div "[URL]" at bounding box center [155, 49] width 15 height 9
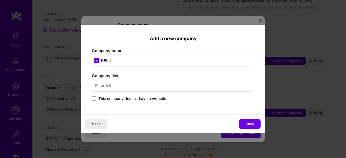
drag, startPoint x: 152, startPoint y: 60, endPoint x: 91, endPoint y: 70, distance: 61.1
click at [90, 68] on div "Add a new company Company name [URL] Company link This company doesn't have a w…" at bounding box center [173, 70] width 184 height 90
click at [122, 86] on input "text" at bounding box center [173, 86] width 162 height 12
paste input "[URL]"
type input "[URL]"
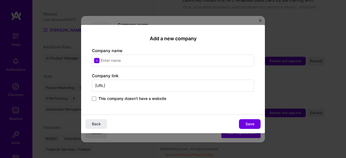
click at [127, 61] on input "text" at bounding box center [173, 61] width 162 height 12
type input "[URL]"
click at [250, 124] on span "Save" at bounding box center [250, 124] width 9 height 5
type input "[URL]"
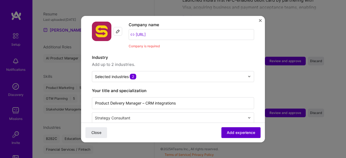
click at [238, 133] on span "Add experience" at bounding box center [241, 132] width 28 height 5
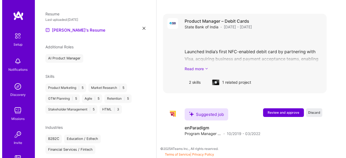
scroll to position [944, 0]
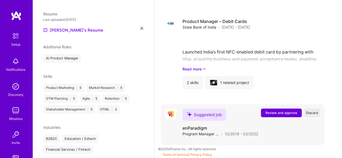
click at [281, 116] on button "Review and approve" at bounding box center [281, 113] width 41 height 9
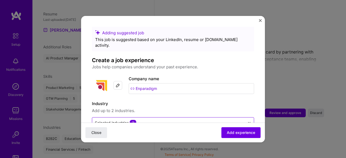
scroll to position [81, 0]
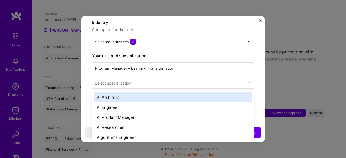
click at [136, 80] on div at bounding box center [170, 83] width 151 height 7
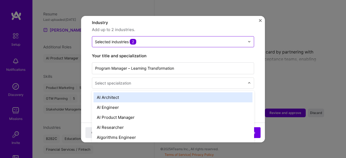
click at [116, 39] on div "Selected industries 2" at bounding box center [115, 42] width 41 height 6
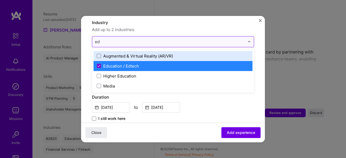
type input "e"
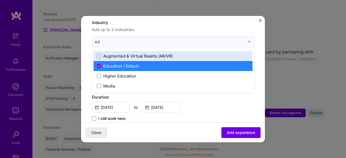
type input "ed"
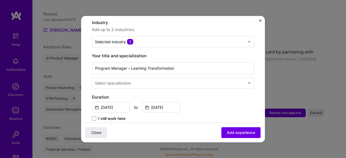
click at [152, 27] on span "Add up to 2 industries." at bounding box center [173, 30] width 162 height 6
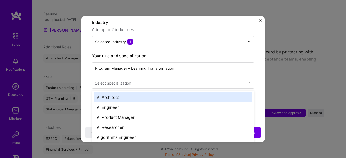
click at [122, 80] on div "Select specialization" at bounding box center [113, 83] width 36 height 6
type input "pro"
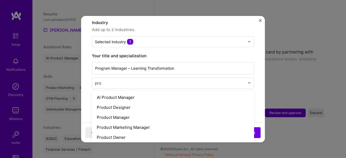
click at [135, 143] on div "Program Manager" at bounding box center [173, 148] width 159 height 10
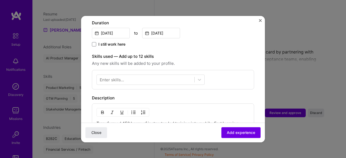
scroll to position [244, 0]
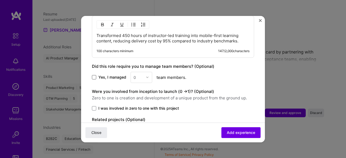
click at [96, 75] on span at bounding box center [94, 77] width 4 height 4
click at [0, 0] on input "Yes, I managed" at bounding box center [0, 0] width 0 height 0
click at [148, 76] on img at bounding box center [147, 77] width 3 height 3
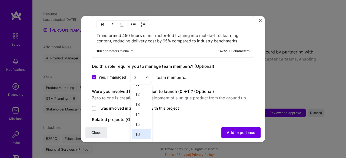
scroll to position [80, 0]
click at [143, 97] on div "10" at bounding box center [141, 102] width 18 height 10
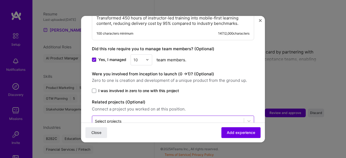
scroll to position [268, 0]
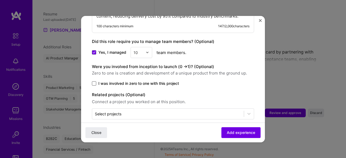
click at [94, 81] on span at bounding box center [94, 83] width 4 height 4
click at [0, 0] on input "I was involved in zero to one with this project" at bounding box center [0, 0] width 0 height 0
click at [225, 129] on button "Add experience" at bounding box center [241, 132] width 39 height 11
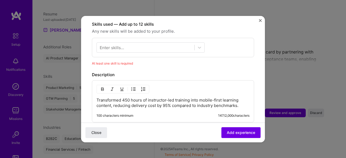
scroll to position [186, 0]
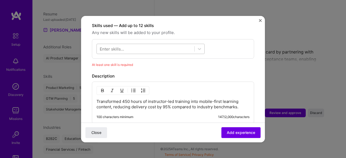
click at [146, 44] on div at bounding box center [146, 48] width 98 height 9
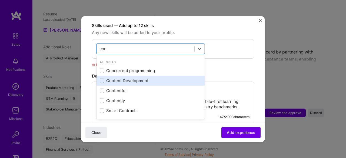
click at [100, 78] on div "Content Development" at bounding box center [151, 81] width 102 height 6
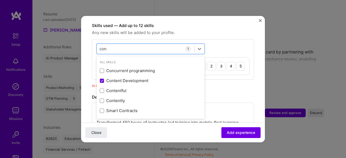
type input "con"
click at [225, 39] on div "option Content Development, selected. option Concurrent programming focused, 0 …" at bounding box center [173, 59] width 162 height 41
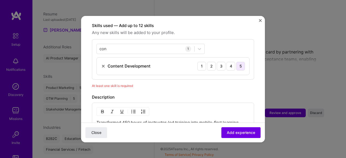
click at [238, 62] on div "5" at bounding box center [241, 66] width 9 height 9
click at [239, 136] on button "Add experience" at bounding box center [241, 132] width 39 height 11
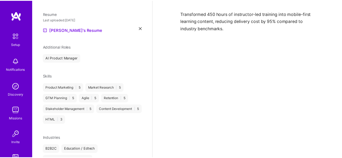
scroll to position [944, 0]
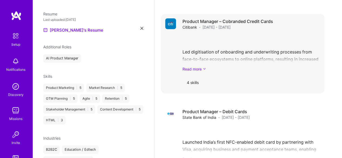
click at [203, 70] on link "Read more" at bounding box center [252, 69] width 138 height 6
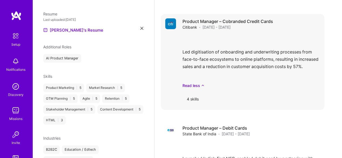
scroll to position [863, 0]
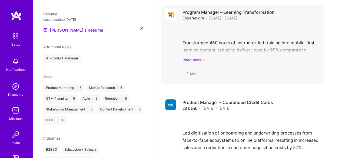
click at [195, 61] on link "Read more" at bounding box center [252, 60] width 138 height 6
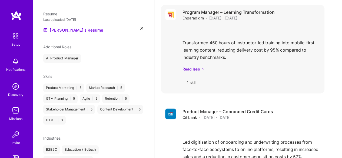
scroll to position [782, 0]
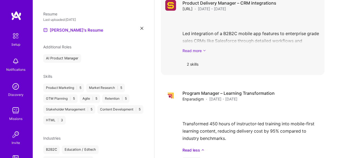
click at [199, 51] on link "Read more" at bounding box center [252, 51] width 138 height 6
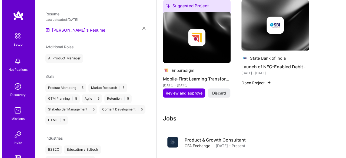
scroll to position [457, 0]
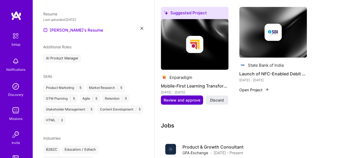
click at [180, 99] on span "Review and approve" at bounding box center [182, 99] width 37 height 5
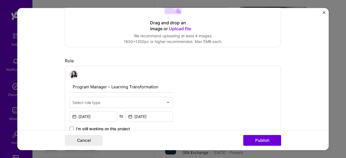
scroll to position [162, 0]
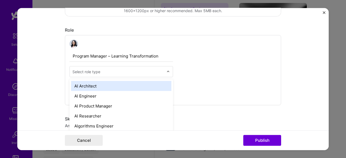
click at [167, 71] on img at bounding box center [168, 71] width 3 height 3
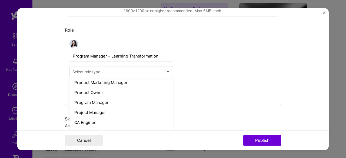
scroll to position [487, 0]
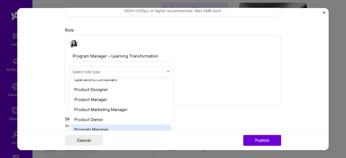
click at [118, 130] on div "Program Manager" at bounding box center [121, 129] width 100 height 10
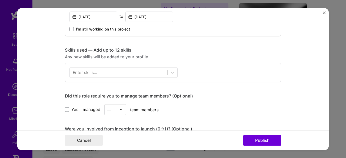
scroll to position [244, 0]
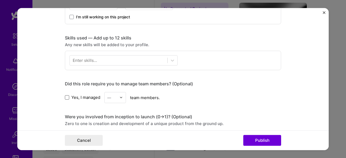
click at [66, 96] on span at bounding box center [67, 98] width 4 height 4
click at [0, 0] on input "Yes, I managed" at bounding box center [0, 0] width 0 height 0
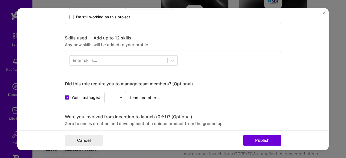
click at [116, 97] on div "—" at bounding box center [112, 97] width 15 height 11
click at [117, 109] on div "14" at bounding box center [115, 107] width 18 height 10
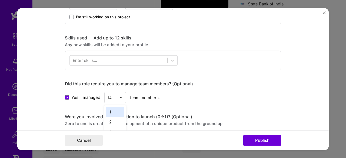
click at [120, 96] on img at bounding box center [121, 97] width 3 height 3
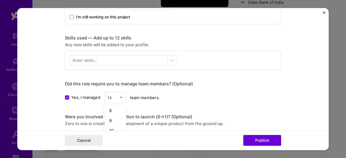
scroll to position [81, 0]
drag, startPoint x: 114, startPoint y: 117, endPoint x: 116, endPoint y: 121, distance: 5.0
click at [114, 120] on div "10" at bounding box center [115, 121] width 18 height 10
click at [253, 140] on button "Publish" at bounding box center [263, 140] width 38 height 11
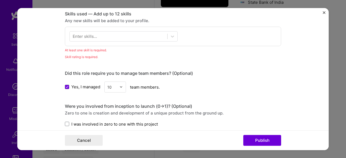
scroll to position [270, 0]
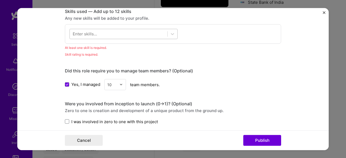
click at [110, 31] on div at bounding box center [119, 33] width 98 height 9
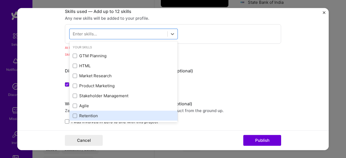
scroll to position [27, 0]
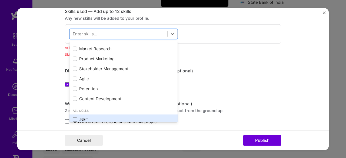
drag, startPoint x: 94, startPoint y: 94, endPoint x: 143, endPoint y: 119, distance: 54.8
click at [120, 101] on div "Content Development" at bounding box center [124, 99] width 108 height 10
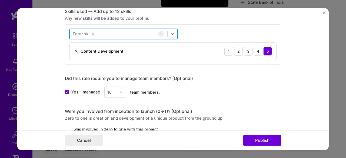
click at [105, 34] on div at bounding box center [119, 33] width 98 height 9
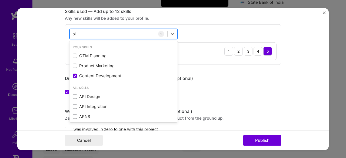
type input "p"
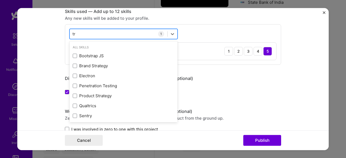
type input "t"
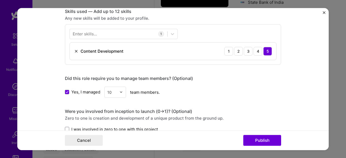
click at [3, 67] on div "Editing suggested project This project is suggested based on your LinkedIn, res…" at bounding box center [173, 79] width 346 height 158
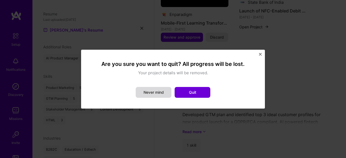
click at [169, 95] on button "Never mind" at bounding box center [154, 92] width 36 height 11
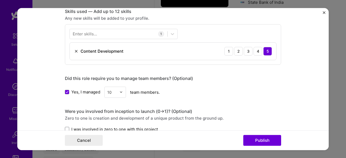
click at [255, 132] on div "Cancel Publish" at bounding box center [173, 141] width 312 height 20
click at [67, 128] on span at bounding box center [67, 129] width 4 height 4
click at [0, 0] on input "I was involved in zero to one with this project" at bounding box center [0, 0] width 0 height 0
click at [271, 142] on button "Publish" at bounding box center [263, 140] width 38 height 11
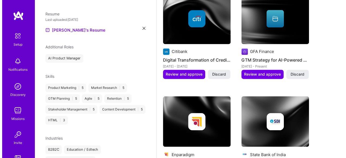
scroll to position [330, 0]
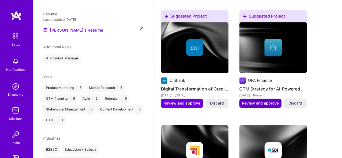
click at [257, 100] on button "Review and approve" at bounding box center [260, 103] width 42 height 9
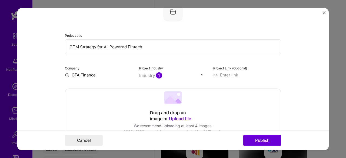
scroll to position [54, 0]
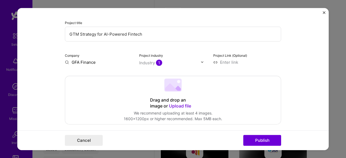
click at [76, 63] on input "GFA Finance" at bounding box center [99, 62] width 68 height 6
click at [86, 62] on input "GFA Finance" at bounding box center [99, 62] width 68 height 6
click at [86, 61] on input "GFA Finance" at bounding box center [99, 62] width 68 height 6
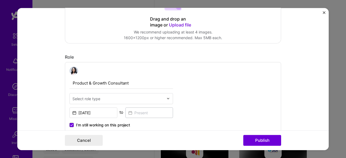
scroll to position [27, 0]
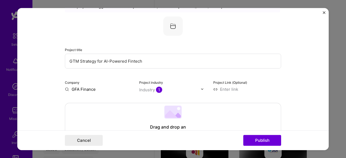
click at [101, 83] on div "Company GFA Finance" at bounding box center [99, 85] width 68 height 13
drag, startPoint x: 103, startPoint y: 88, endPoint x: 81, endPoint y: 88, distance: 22.2
click at [81, 88] on input "GFA Finance" at bounding box center [99, 89] width 68 height 6
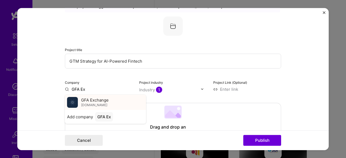
click at [104, 102] on span "GFA Exchange" at bounding box center [95, 100] width 28 height 6
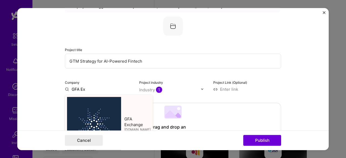
type input "GFA Exchange"
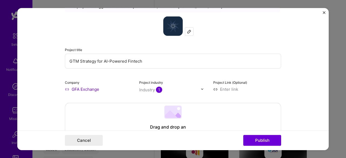
click at [201, 91] on img at bounding box center [202, 89] width 3 height 3
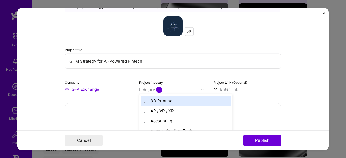
scroll to position [350, 0]
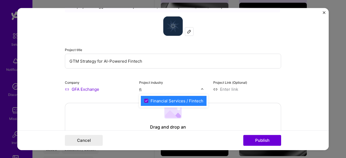
type input "f"
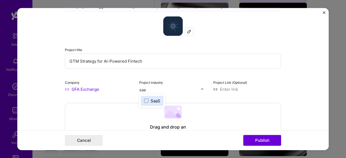
type input "saas"
click at [156, 97] on div "SaaS" at bounding box center [152, 101] width 23 height 10
click at [282, 77] on form "Editing suggested project This project is suggested based on your LinkedIn, res…" at bounding box center [173, 79] width 312 height 143
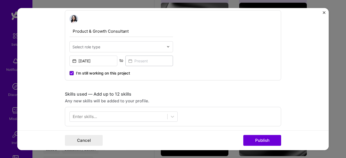
scroll to position [189, 0]
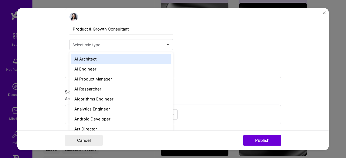
click at [136, 48] on div "Select role type" at bounding box center [118, 44] width 97 height 11
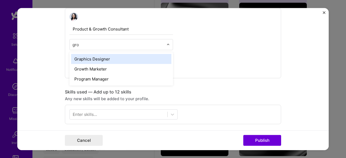
type input "grow"
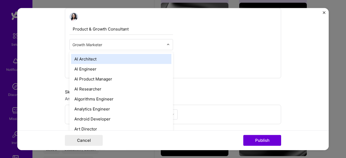
click at [153, 44] on input "text" at bounding box center [118, 45] width 91 height 6
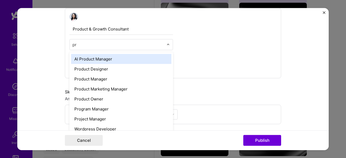
type input "pro"
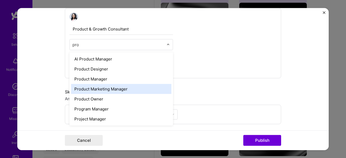
click at [133, 87] on div "Product Marketing Manager" at bounding box center [121, 89] width 100 height 10
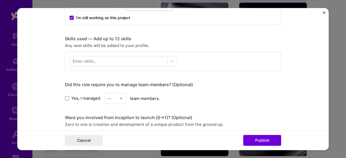
scroll to position [244, 0]
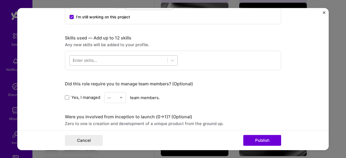
click at [150, 58] on div at bounding box center [119, 60] width 98 height 9
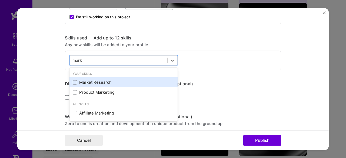
click at [74, 84] on div "Market Research" at bounding box center [124, 83] width 102 height 6
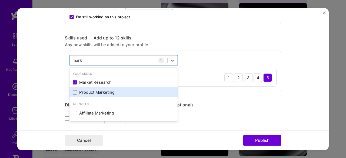
drag, startPoint x: 73, startPoint y: 92, endPoint x: 77, endPoint y: 94, distance: 4.5
click at [73, 92] on span at bounding box center [75, 92] width 4 height 4
click at [0, 0] on input "checkbox" at bounding box center [0, 0] width 0 height 0
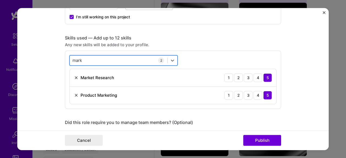
click at [113, 56] on div "[PERSON_NAME] [PERSON_NAME]" at bounding box center [119, 60] width 98 height 9
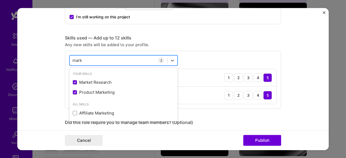
click at [113, 56] on div "[PERSON_NAME] [PERSON_NAME]" at bounding box center [119, 60] width 98 height 9
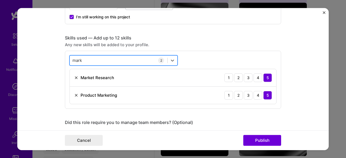
click at [93, 58] on div "[PERSON_NAME] [PERSON_NAME]" at bounding box center [119, 60] width 98 height 9
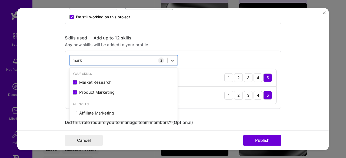
click at [205, 50] on div "Skills used — Add up to 12 skills Any new skills will be added to your profile.…" at bounding box center [173, 72] width 216 height 74
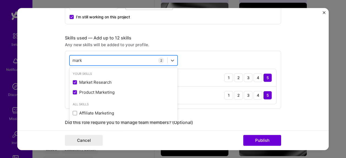
click at [140, 60] on div "[PERSON_NAME] [PERSON_NAME]" at bounding box center [119, 60] width 98 height 9
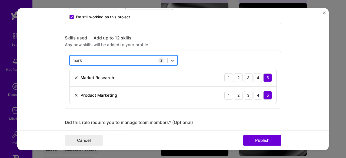
click at [140, 60] on div "[PERSON_NAME] [PERSON_NAME]" at bounding box center [119, 60] width 98 height 9
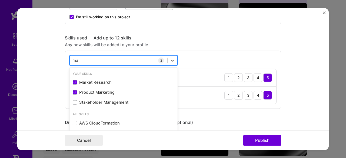
type input "m"
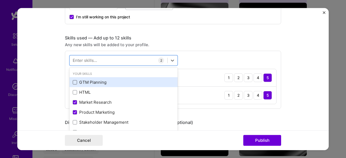
click at [73, 80] on span at bounding box center [75, 82] width 4 height 4
click at [0, 0] on input "checkbox" at bounding box center [0, 0] width 0 height 0
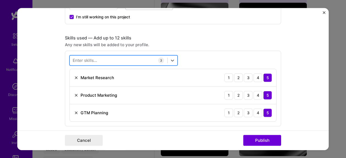
click at [104, 58] on div at bounding box center [119, 60] width 98 height 9
type input "G"
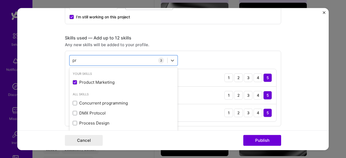
type input "p"
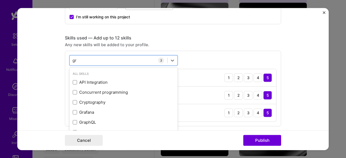
type input "g"
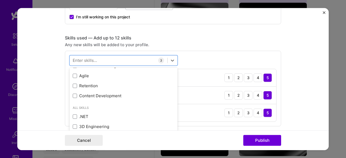
scroll to position [54, 0]
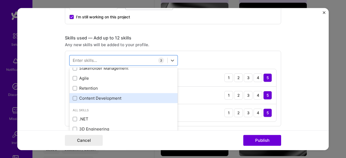
click at [102, 94] on div "Content Development" at bounding box center [124, 98] width 108 height 10
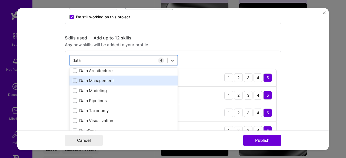
scroll to position [0, 0]
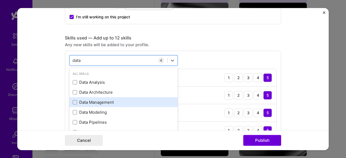
click at [108, 80] on div "Data Analysis" at bounding box center [124, 83] width 102 height 6
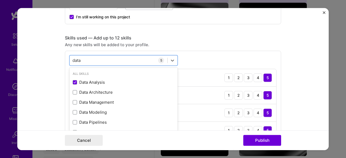
type input "data"
click at [186, 52] on div "option Data Analysis, selected. option Data Analysis selected, 0 of 2. 9 result…" at bounding box center [173, 106] width 216 height 111
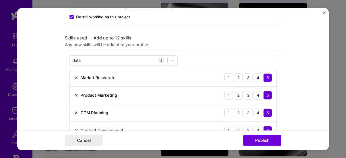
scroll to position [298, 0]
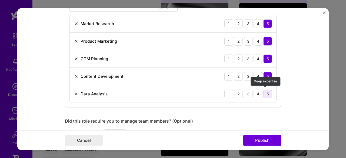
click at [265, 91] on div "5" at bounding box center [268, 94] width 9 height 9
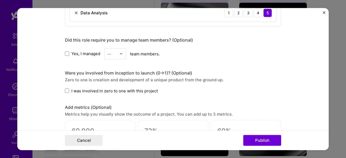
scroll to position [406, 0]
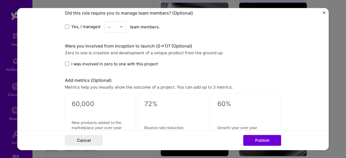
click at [67, 63] on span at bounding box center [67, 64] width 4 height 4
click at [0, 0] on input "I was involved in zero to one with this project" at bounding box center [0, 0] width 0 height 0
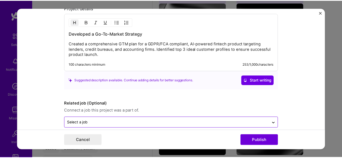
scroll to position [554, 0]
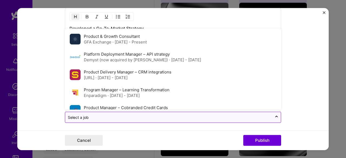
click at [229, 117] on input "text" at bounding box center [169, 118] width 202 height 6
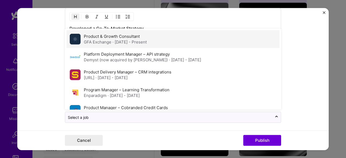
click at [152, 44] on div "Product & Growth Consultant GFA Exchange · [DATE] - Present" at bounding box center [173, 39] width 213 height 18
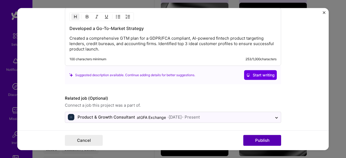
click at [253, 145] on button "Publish" at bounding box center [263, 140] width 38 height 11
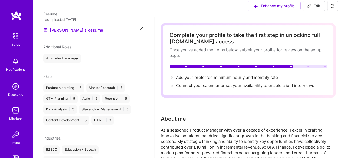
scroll to position [0, 0]
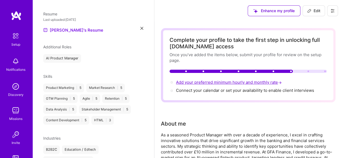
click at [230, 82] on span "Add your preferred minimum hourly and monthly rate →" at bounding box center [229, 82] width 107 height 5
select select "GB"
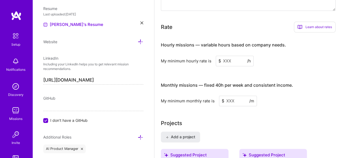
scroll to position [364, 0]
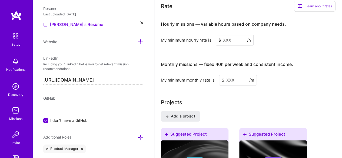
click at [230, 45] on div "Hourly missions — variable hours based on company needs. My minimum hourly rate…" at bounding box center [248, 51] width 175 height 70
click at [230, 42] on input at bounding box center [235, 40] width 38 height 11
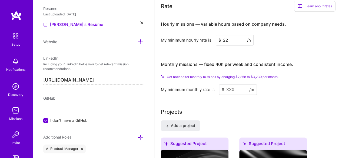
type input "22"
click at [237, 92] on input at bounding box center [238, 89] width 38 height 11
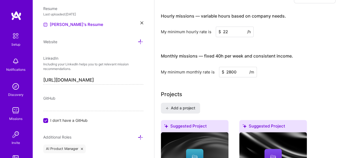
type input "2800"
click at [296, 70] on div "My minimum monthly rate is $ 2800 /m" at bounding box center [248, 72] width 175 height 11
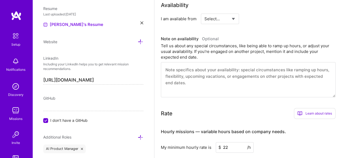
scroll to position [0, 0]
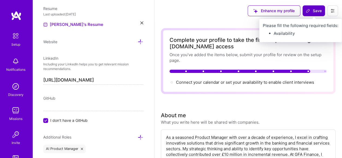
click at [311, 10] on span "Save" at bounding box center [314, 10] width 16 height 5
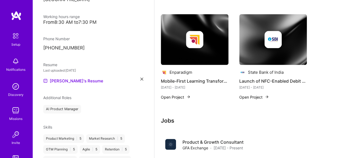
scroll to position [89, 0]
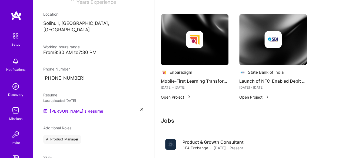
click at [88, 50] on div "From 8:30 AM to 7:30 PM" at bounding box center [93, 53] width 100 height 6
click at [74, 50] on div "From 8:30 AM to 7:30 PM" at bounding box center [93, 53] width 100 height 6
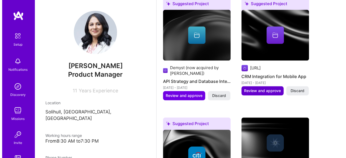
scroll to position [189, 0]
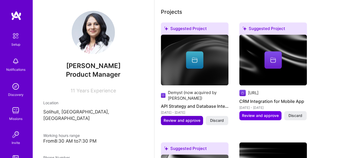
click at [192, 117] on button "Review and approve" at bounding box center [182, 120] width 42 height 9
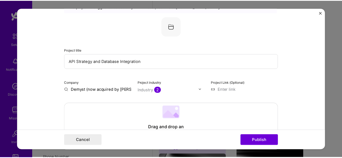
scroll to position [81, 0]
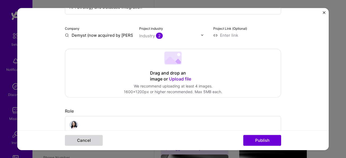
click at [90, 138] on button "Cancel" at bounding box center [84, 140] width 38 height 11
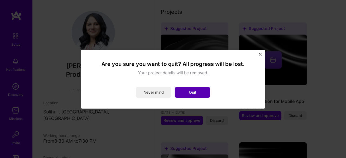
click at [201, 95] on button "Quit" at bounding box center [193, 92] width 36 height 11
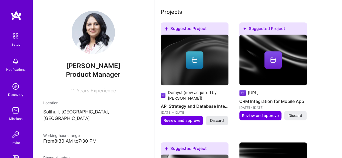
click at [217, 118] on span "Discard" at bounding box center [217, 120] width 14 height 5
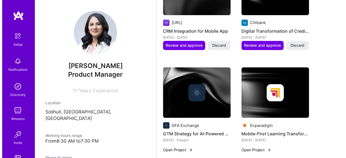
scroll to position [214, 0]
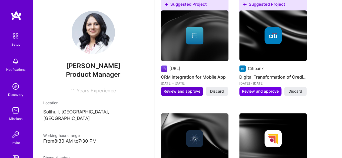
click at [174, 93] on span "Review and approve" at bounding box center [182, 91] width 37 height 5
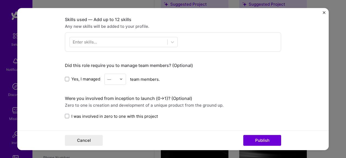
scroll to position [271, 0]
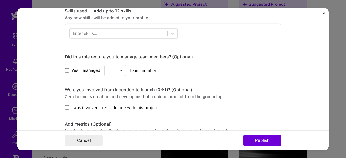
click at [107, 70] on div "—" at bounding box center [109, 71] width 4 height 6
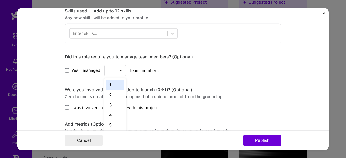
scroll to position [216, 0]
click at [115, 105] on div "3" at bounding box center [115, 105] width 18 height 10
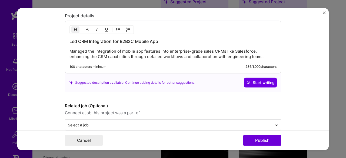
scroll to position [458, 0]
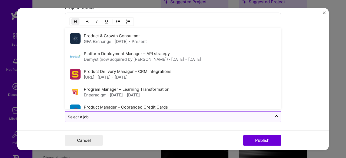
click at [142, 114] on input "text" at bounding box center [169, 117] width 202 height 6
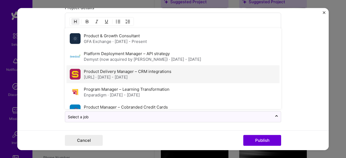
click at [134, 70] on label "Product Delivery Manager – CRM integrations" at bounding box center [128, 71] width 88 height 5
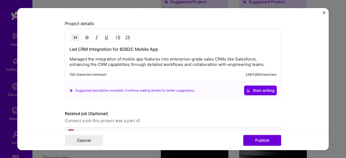
scroll to position [268, 0]
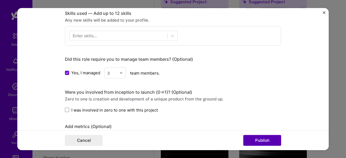
click at [263, 139] on button "Publish" at bounding box center [263, 140] width 38 height 11
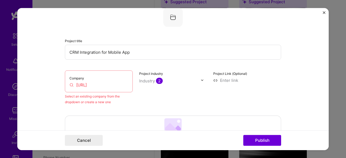
scroll to position [35, 0]
click at [124, 87] on input "[URL]" at bounding box center [99, 86] width 59 height 6
drag, startPoint x: 124, startPoint y: 86, endPoint x: 72, endPoint y: 84, distance: 51.7
click at [72, 84] on input "[URL]" at bounding box center [99, 86] width 59 height 6
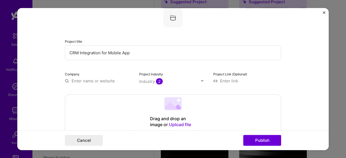
paste input "[URL]"
type input "[URL]"
click at [111, 94] on div "[URL]" at bounding box center [102, 92] width 15 height 9
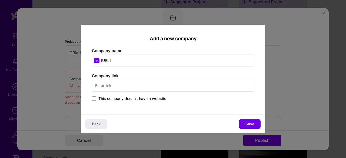
drag, startPoint x: 160, startPoint y: 57, endPoint x: 96, endPoint y: 62, distance: 64.3
click at [93, 59] on input "[URL]" at bounding box center [173, 61] width 162 height 12
click at [130, 86] on input "text" at bounding box center [173, 86] width 162 height 12
paste input "[URL]"
type input "[URL]"
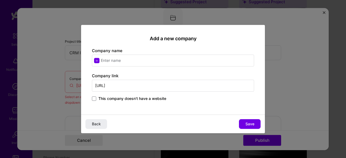
click at [122, 59] on input "text" at bounding box center [173, 61] width 162 height 12
type input "[URL]"
click at [119, 72] on span "[URL]" at bounding box center [113, 75] width 11 height 6
click at [248, 124] on span "Save" at bounding box center [250, 124] width 9 height 5
type input "[URL]"
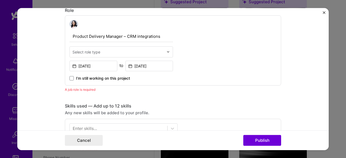
scroll to position [252, 0]
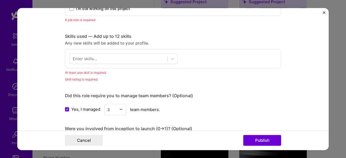
click at [269, 146] on div "Cancel Publish" at bounding box center [173, 141] width 312 height 20
click at [119, 57] on div at bounding box center [119, 58] width 98 height 9
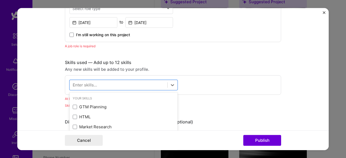
scroll to position [198, 0]
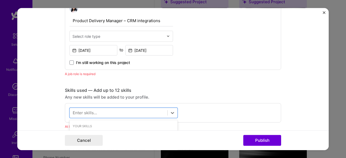
click at [87, 38] on div "Select role type" at bounding box center [87, 36] width 28 height 6
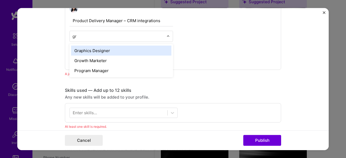
type input "g"
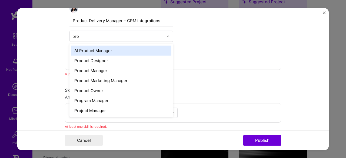
type input "prog"
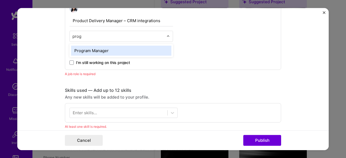
click at [95, 47] on div "Program Manager" at bounding box center [121, 50] width 100 height 10
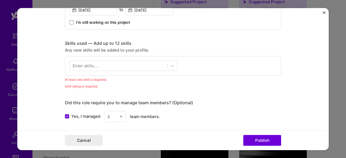
scroll to position [225, 0]
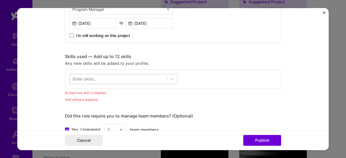
click at [155, 81] on div at bounding box center [119, 79] width 98 height 9
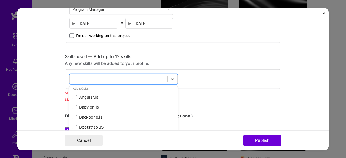
scroll to position [0, 0]
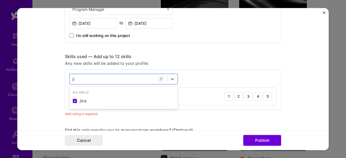
type input "j"
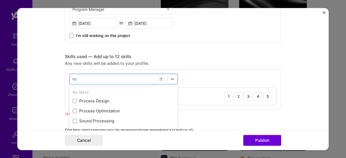
type input "r"
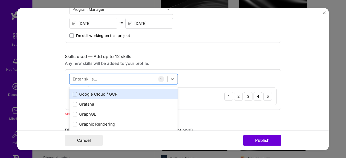
scroll to position [1542, 0]
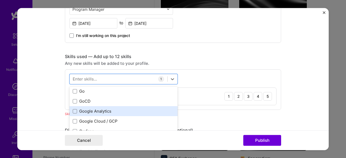
click at [122, 109] on div "Google Analytics" at bounding box center [124, 112] width 102 height 6
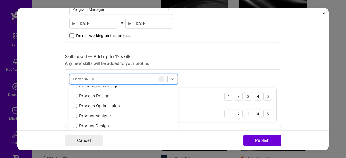
scroll to position [2517, 0]
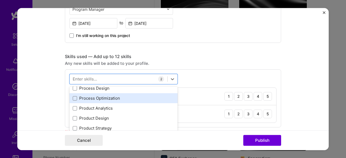
drag, startPoint x: 115, startPoint y: 89, endPoint x: 110, endPoint y: 93, distance: 6.5
click at [115, 89] on div "Process Design" at bounding box center [124, 89] width 102 height 6
click at [103, 97] on div "Process Optimization" at bounding box center [124, 99] width 102 height 6
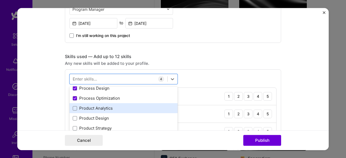
click at [107, 109] on div "Product Analytics" at bounding box center [124, 109] width 102 height 6
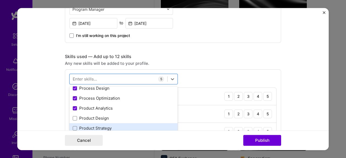
click at [104, 126] on div "Product Strategy" at bounding box center [124, 129] width 102 height 6
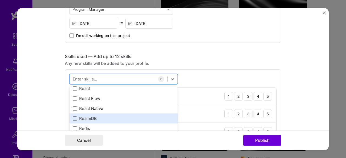
scroll to position [2706, 0]
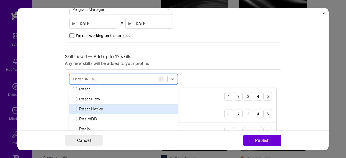
click at [123, 106] on div "React Native" at bounding box center [124, 109] width 102 height 6
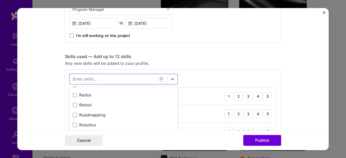
scroll to position [2787, 0]
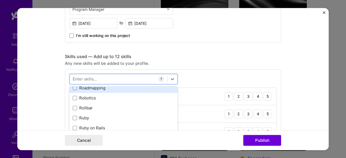
click at [141, 87] on div "Roadmapping" at bounding box center [124, 88] width 102 height 6
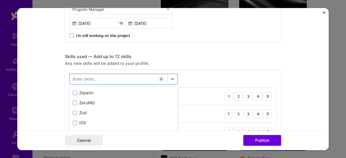
scroll to position [3727, 0]
click at [203, 63] on div "Any new skills will be added to your profile." at bounding box center [173, 63] width 216 height 6
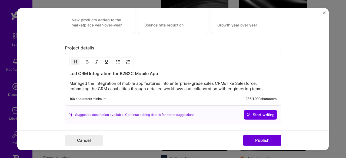
scroll to position [608, 0]
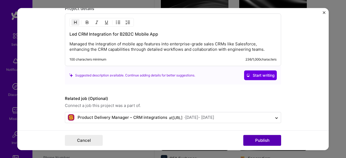
click at [262, 138] on button "Publish" at bounding box center [263, 140] width 38 height 11
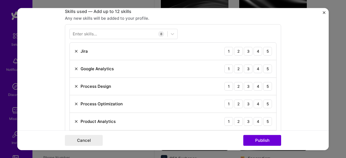
scroll to position [270, 0]
click at [264, 51] on div "5" at bounding box center [268, 51] width 9 height 9
click at [267, 67] on div "5" at bounding box center [268, 68] width 9 height 9
drag, startPoint x: 266, startPoint y: 86, endPoint x: 267, endPoint y: 94, distance: 7.7
click at [267, 87] on div "5" at bounding box center [268, 86] width 9 height 9
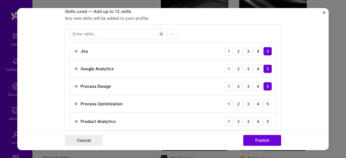
drag, startPoint x: 266, startPoint y: 107, endPoint x: 265, endPoint y: 113, distance: 5.7
click at [266, 107] on div "Process Optimization 1 2 3 4 5" at bounding box center [173, 104] width 207 height 18
click at [267, 123] on div "5" at bounding box center [268, 121] width 9 height 9
click at [265, 104] on div "5" at bounding box center [268, 104] width 9 height 9
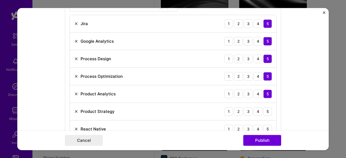
scroll to position [324, 0]
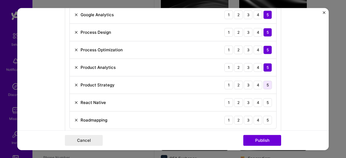
click at [265, 85] on div "5" at bounding box center [268, 85] width 9 height 9
click at [265, 99] on div "5" at bounding box center [268, 102] width 9 height 9
click at [267, 120] on div "5" at bounding box center [268, 120] width 9 height 9
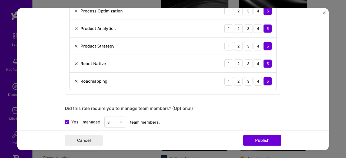
scroll to position [432, 0]
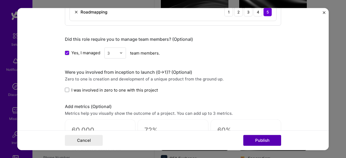
click at [279, 141] on button "Publish" at bounding box center [263, 140] width 38 height 11
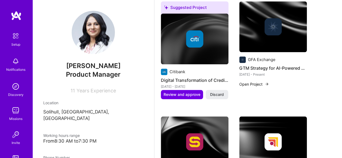
scroll to position [216, 0]
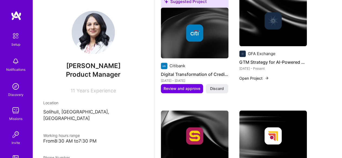
click at [217, 88] on span "Discard" at bounding box center [217, 88] width 14 height 5
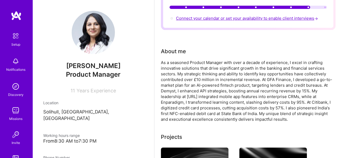
scroll to position [0, 0]
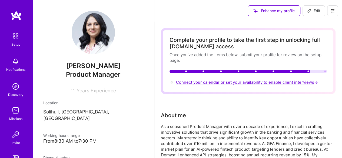
click at [251, 84] on span "Connect your calendar or set your availability to enable client interviews →" at bounding box center [247, 82] width 143 height 5
select select "GB"
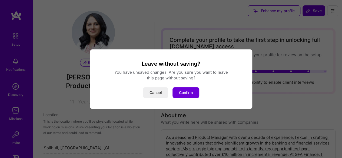
scroll to position [237, 0]
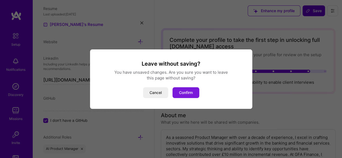
click at [188, 95] on button "Confirm" at bounding box center [186, 92] width 27 height 11
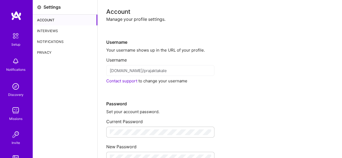
drag, startPoint x: 171, startPoint y: 74, endPoint x: 159, endPoint y: 79, distance: 13.1
click at [170, 74] on div "[DOMAIN_NAME]/prajaktakale" at bounding box center [160, 70] width 108 height 11
click at [76, 58] on div "Settings Account Interviews Notifications Privacy" at bounding box center [65, 142] width 65 height 284
click at [65, 44] on div "Notifications" at bounding box center [65, 41] width 65 height 11
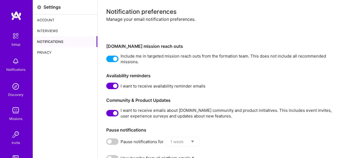
click at [50, 31] on div "Interviews" at bounding box center [65, 30] width 65 height 11
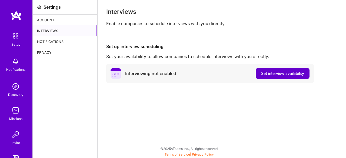
click at [279, 74] on span "Set interview availability" at bounding box center [282, 73] width 43 height 5
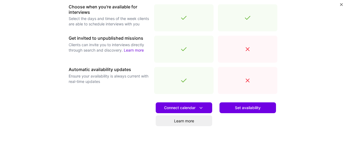
scroll to position [221, 0]
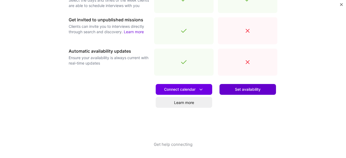
click at [227, 90] on button "Set availability" at bounding box center [248, 89] width 57 height 11
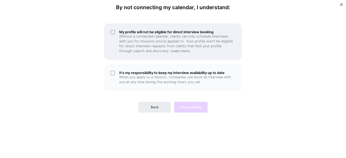
click at [114, 32] on div "My profile will not be eligible for direct interview booking Without a connecte…" at bounding box center [173, 42] width 138 height 37
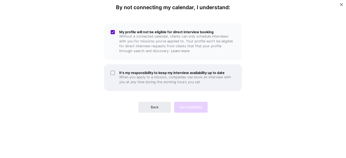
click at [147, 82] on p "When you apply to a mission, companies can book an interview with you at any ti…" at bounding box center [177, 80] width 116 height 10
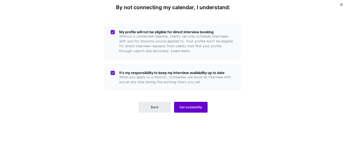
click at [200, 109] on span "Set availability" at bounding box center [191, 107] width 23 height 5
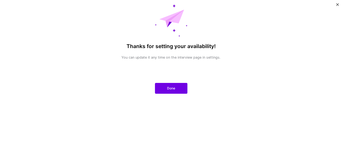
click at [172, 91] on button "Done" at bounding box center [171, 88] width 32 height 11
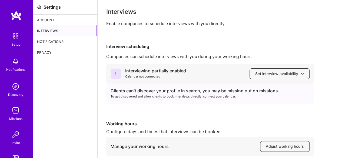
click at [274, 75] on span "Set interview availability" at bounding box center [279, 73] width 49 height 5
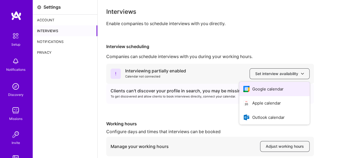
click at [275, 89] on button "Google calendar" at bounding box center [274, 89] width 70 height 14
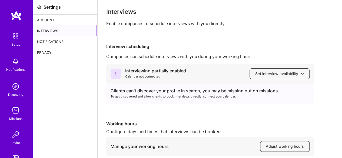
click at [58, 42] on div "Notifications" at bounding box center [65, 41] width 65 height 11
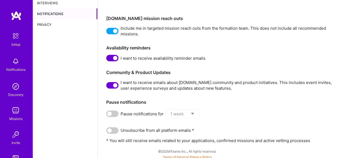
scroll to position [30, 0]
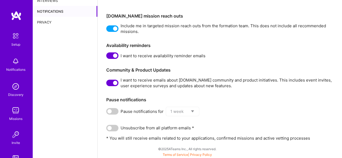
click at [16, 38] on img at bounding box center [15, 35] width 11 height 11
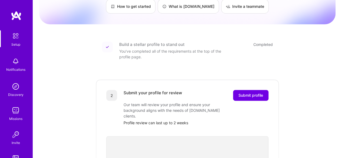
scroll to position [54, 0]
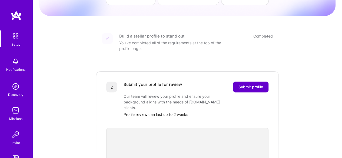
click at [244, 84] on span "Submit profile" at bounding box center [251, 86] width 25 height 5
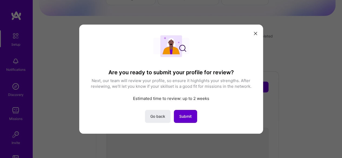
click at [186, 112] on button "Submit" at bounding box center [185, 116] width 23 height 13
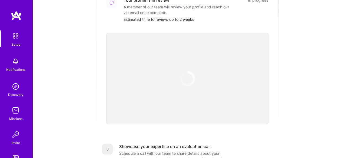
scroll to position [135, 0]
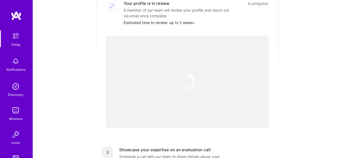
click at [190, 75] on img at bounding box center [188, 82] width 18 height 18
click at [188, 71] on img at bounding box center [187, 82] width 23 height 23
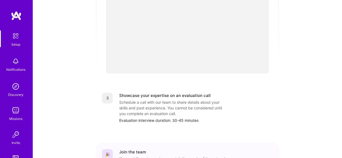
scroll to position [216, 0]
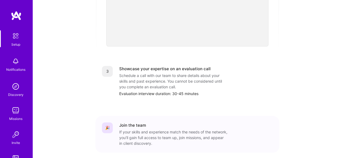
click at [177, 81] on div "Schedule a call with our team to share details about your skills and past exper…" at bounding box center [173, 81] width 108 height 17
click at [150, 123] on div "Join the team" at bounding box center [196, 126] width 154 height 6
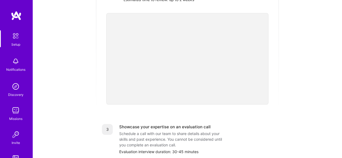
scroll to position [108, 0]
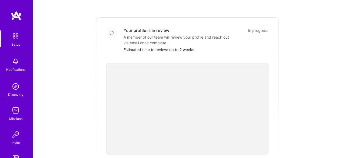
click at [8, 15] on link at bounding box center [16, 16] width 32 height 10
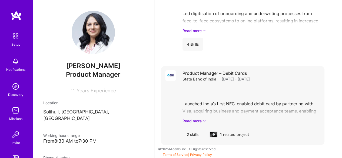
scroll to position [623, 0]
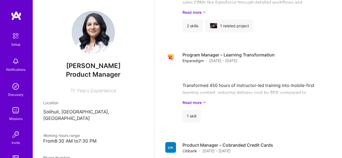
click at [11, 63] on img at bounding box center [15, 61] width 11 height 11
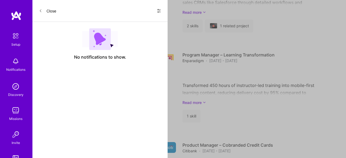
click at [41, 8] on span at bounding box center [40, 10] width 3 height 5
